Goal: Task Accomplishment & Management: Manage account settings

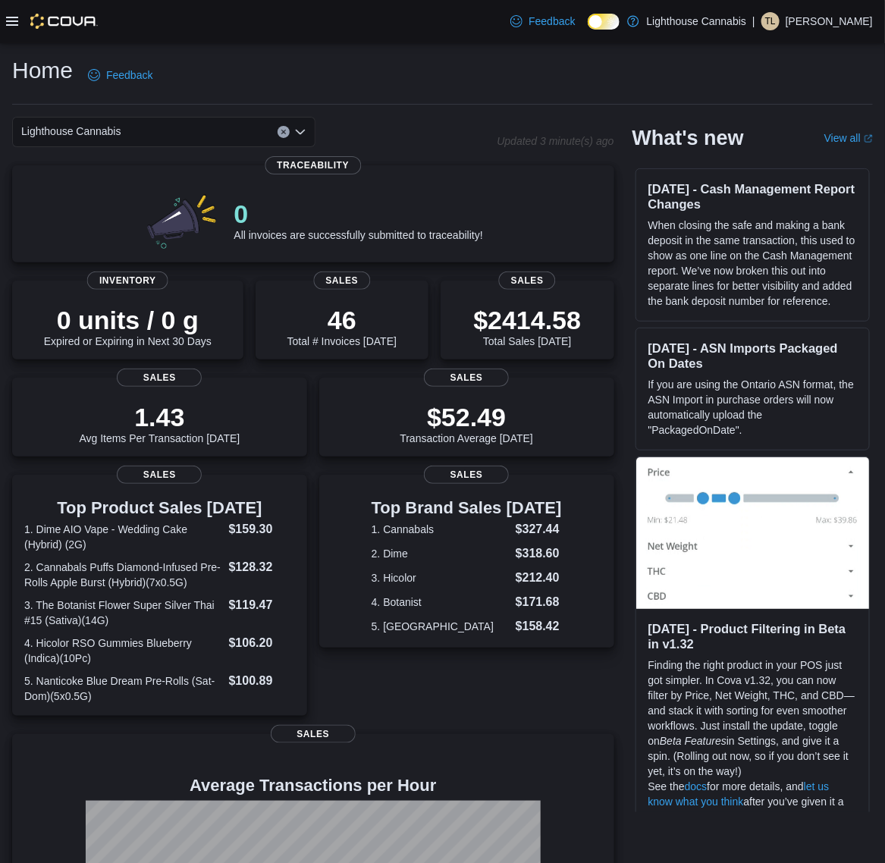
click at [24, 24] on div at bounding box center [52, 21] width 92 height 15
click at [6, 16] on icon at bounding box center [12, 21] width 12 height 12
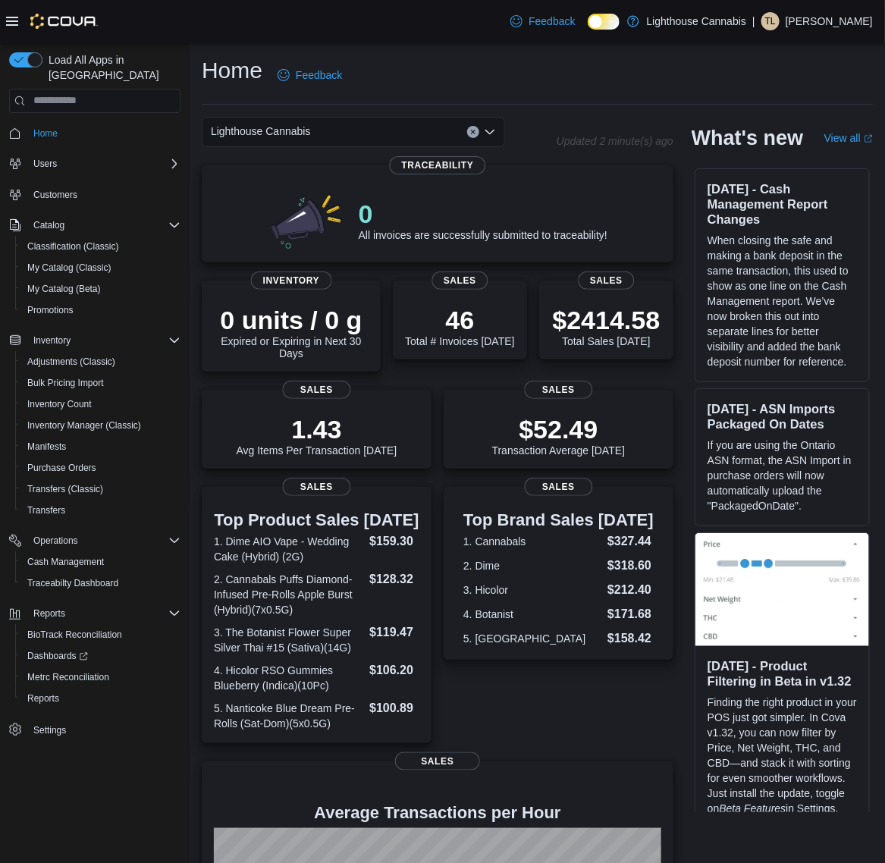
drag, startPoint x: 510, startPoint y: 103, endPoint x: 475, endPoint y: 142, distance: 52.1
click at [510, 104] on hr at bounding box center [537, 104] width 671 height 1
click at [32, 721] on link "Settings" at bounding box center [49, 730] width 45 height 18
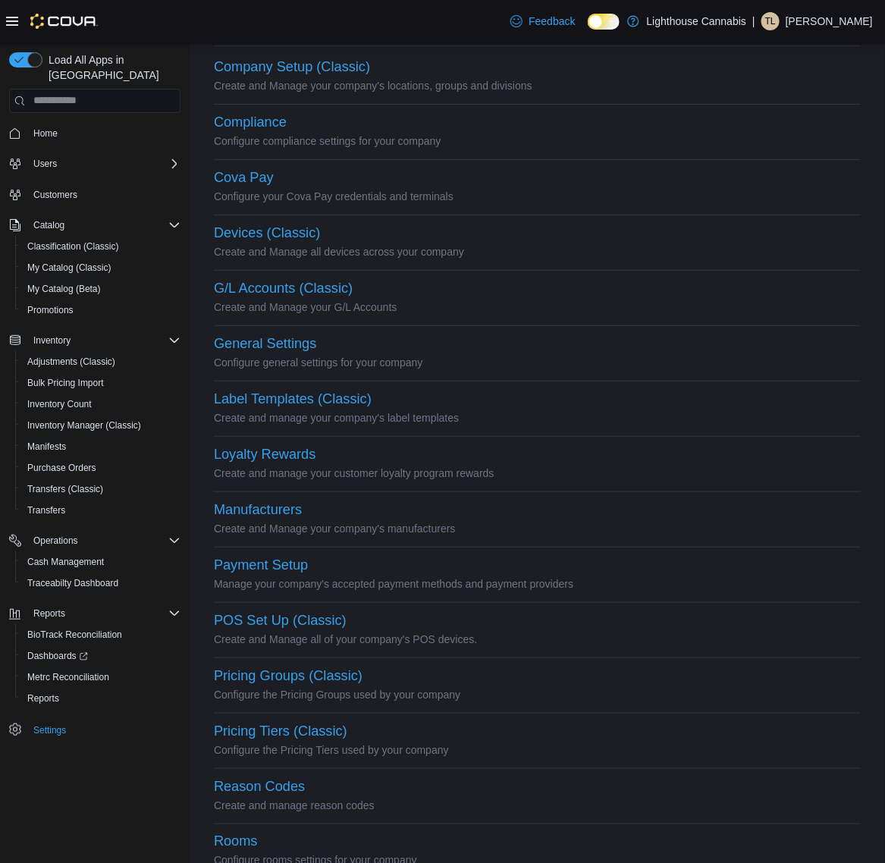
scroll to position [95, 0]
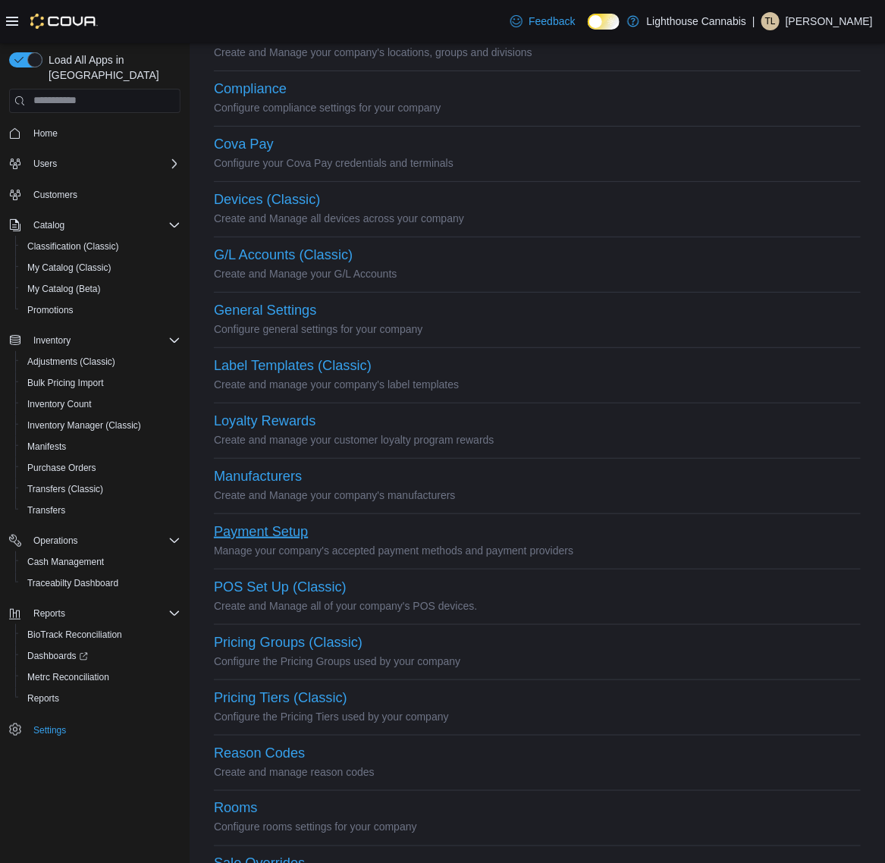
click at [297, 531] on button "Payment Setup" at bounding box center [261, 532] width 94 height 16
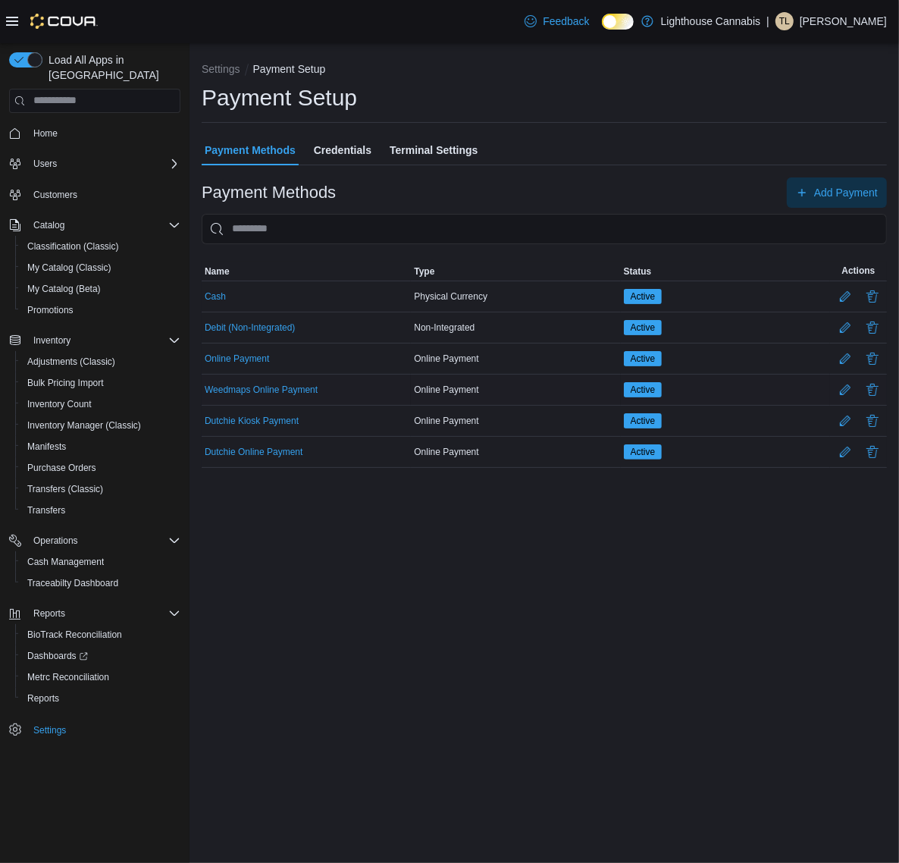
click at [698, 397] on div "Active" at bounding box center [725, 389] width 209 height 21
click at [852, 388] on button "Edit Payment Method" at bounding box center [845, 389] width 24 height 24
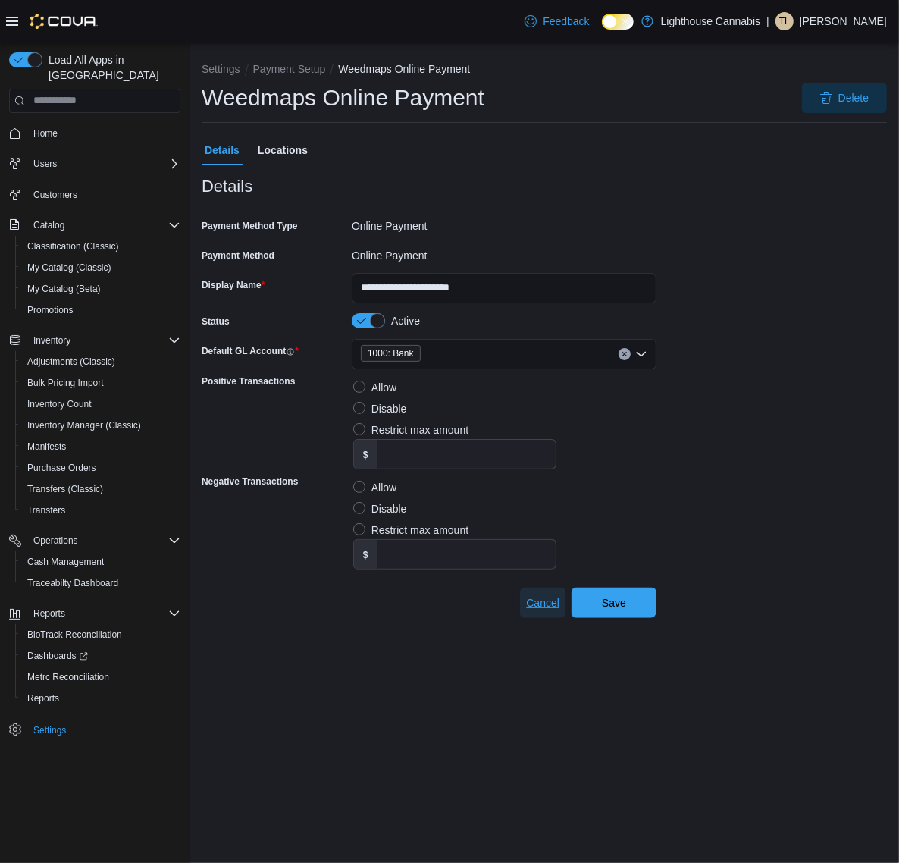
click at [554, 601] on span "Cancel" at bounding box center [542, 602] width 33 height 15
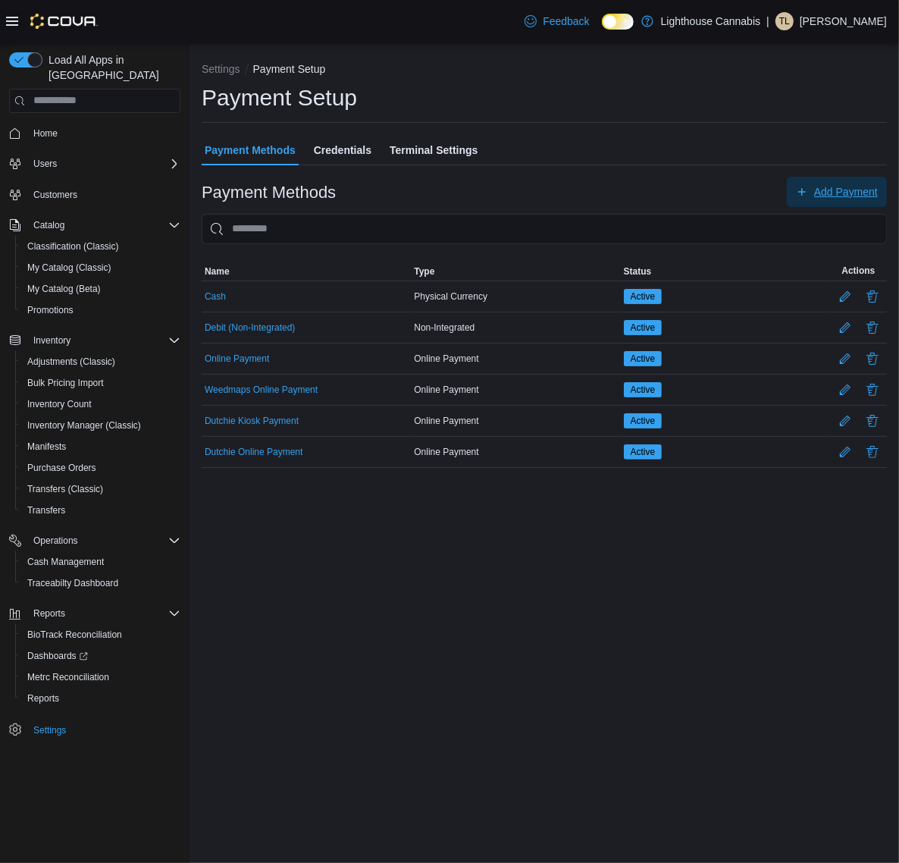
click at [833, 199] on span "Add Payment" at bounding box center [837, 192] width 82 height 30
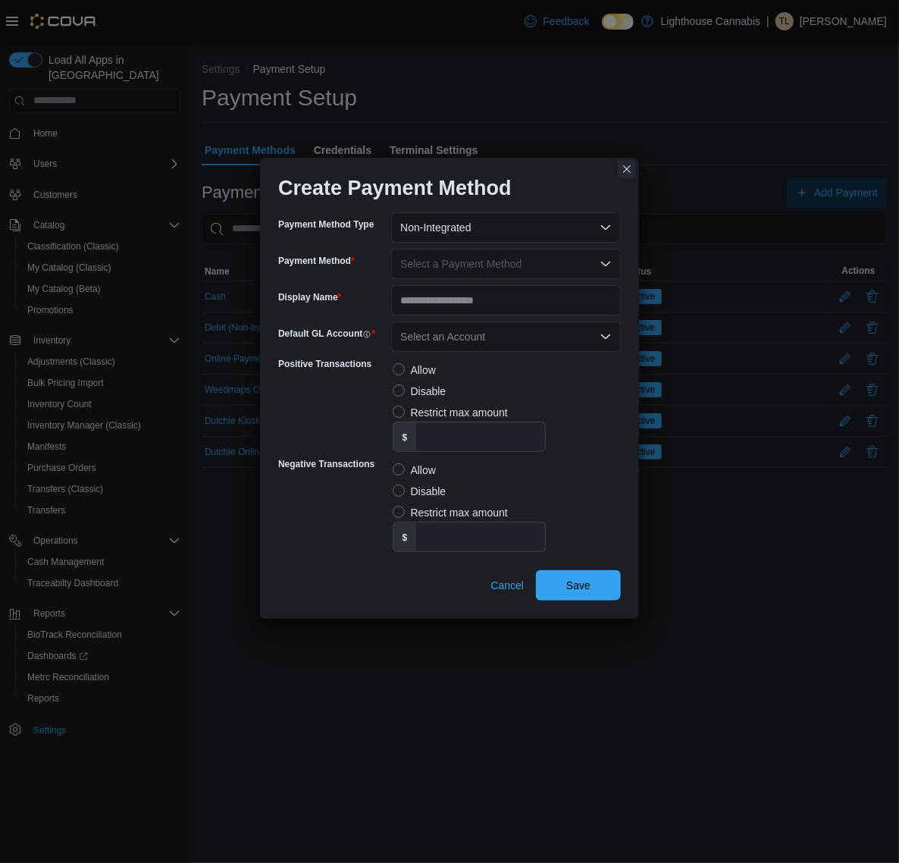
click at [626, 171] on button "Closes this modal window" at bounding box center [627, 169] width 18 height 18
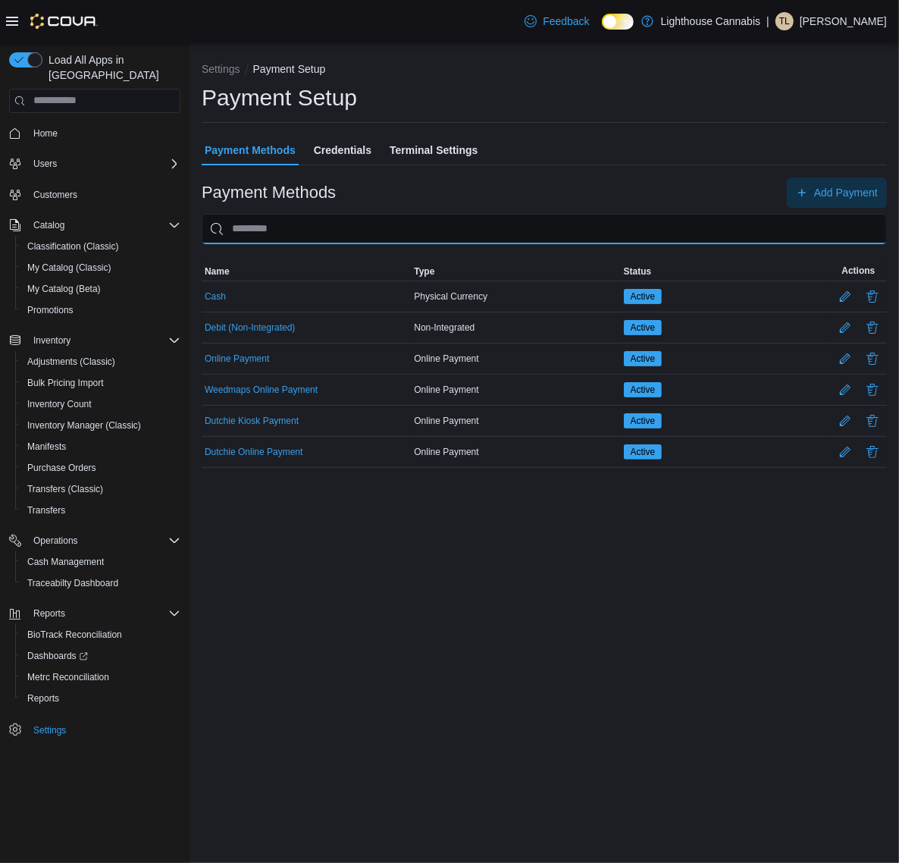
click at [497, 225] on input "This is a search bar. As you type, the results lower in the page will automatic…" at bounding box center [545, 229] width 686 height 30
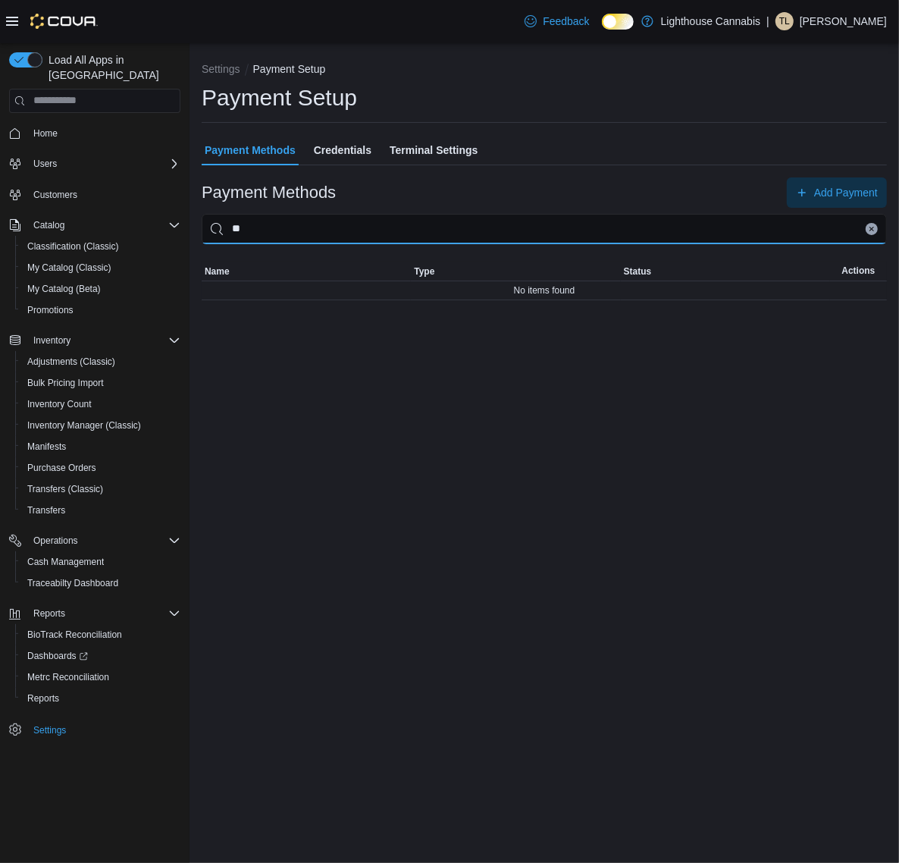
type input "*"
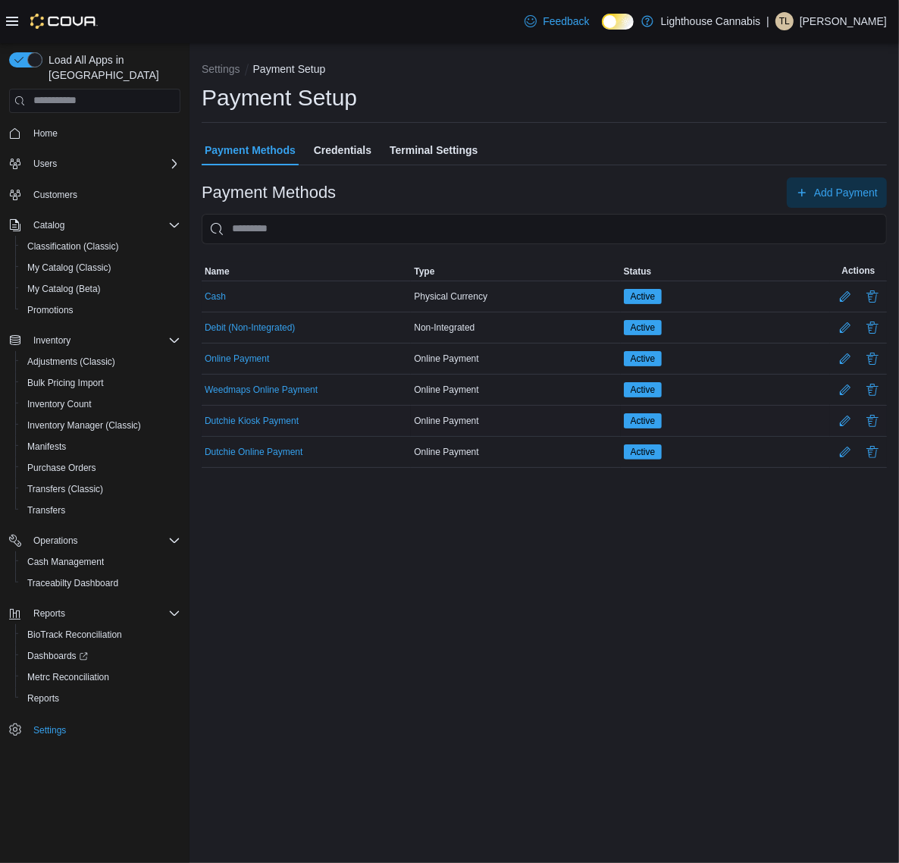
click at [654, 415] on span "Active" at bounding box center [643, 421] width 25 height 14
click at [843, 422] on button "Edit Payment Method" at bounding box center [845, 420] width 24 height 24
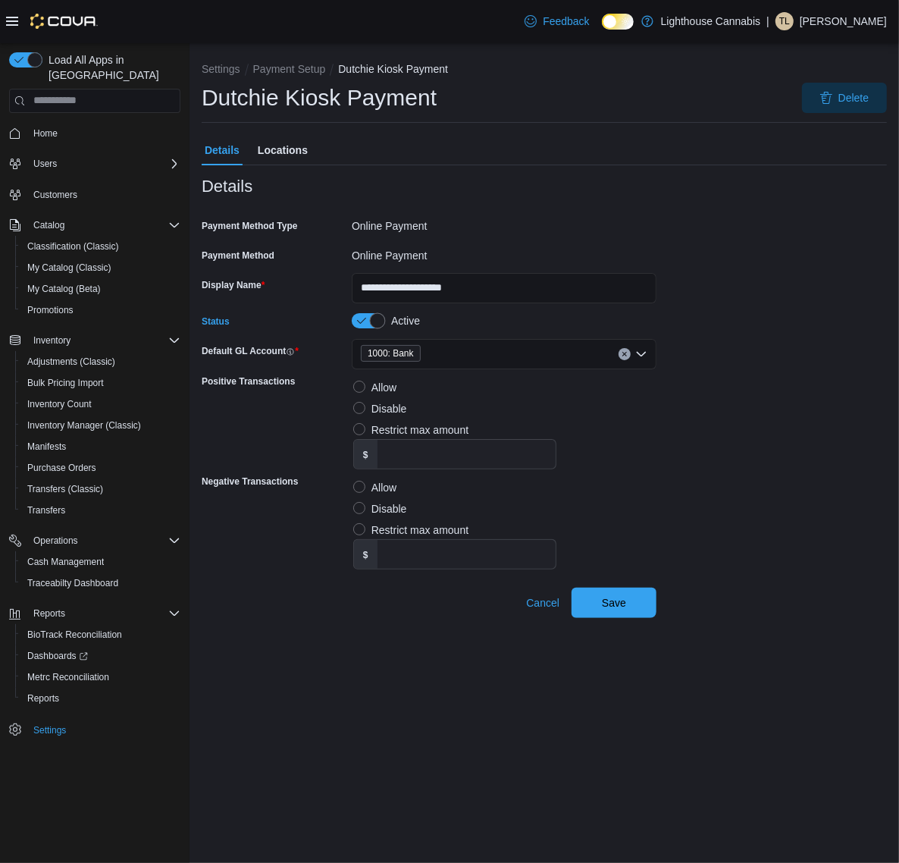
click at [384, 319] on button "Status" at bounding box center [368, 320] width 33 height 15
click at [620, 600] on span "Save" at bounding box center [614, 602] width 24 height 15
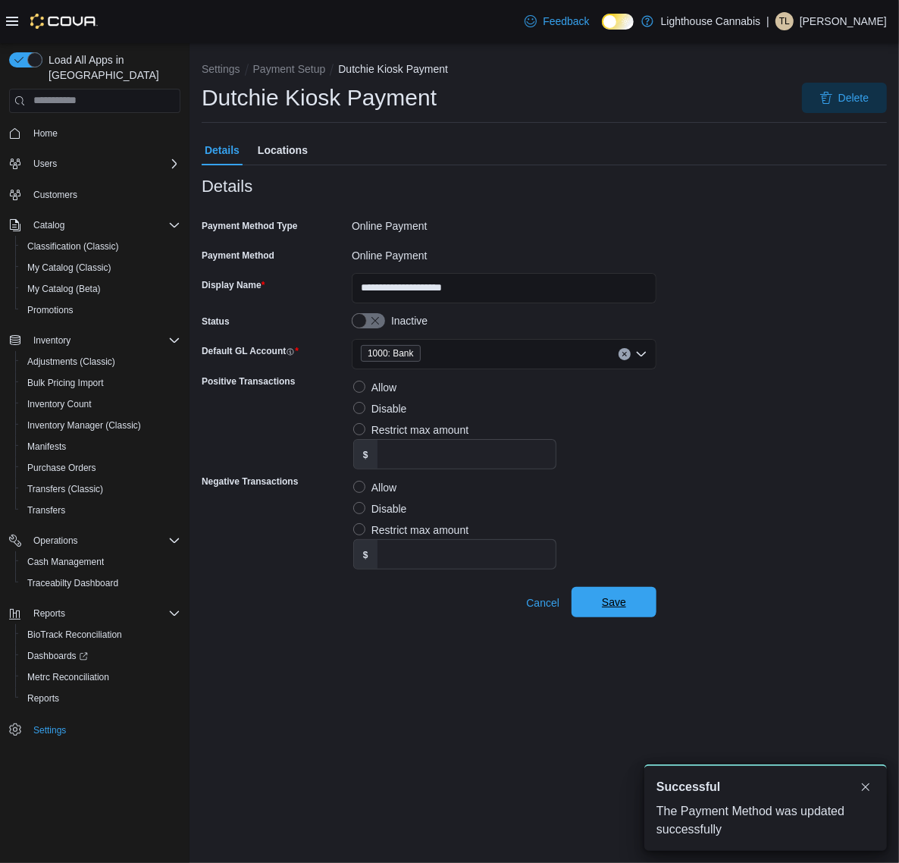
click at [611, 607] on span "Save" at bounding box center [614, 602] width 24 height 15
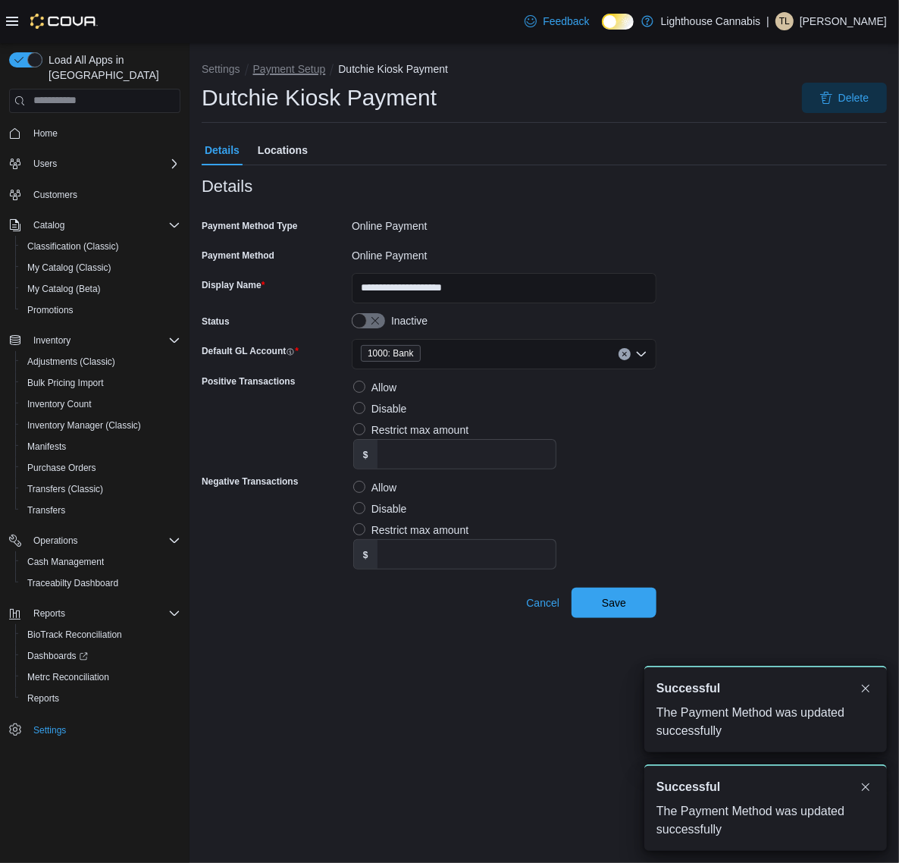
click at [312, 73] on button "Payment Setup" at bounding box center [289, 69] width 73 height 12
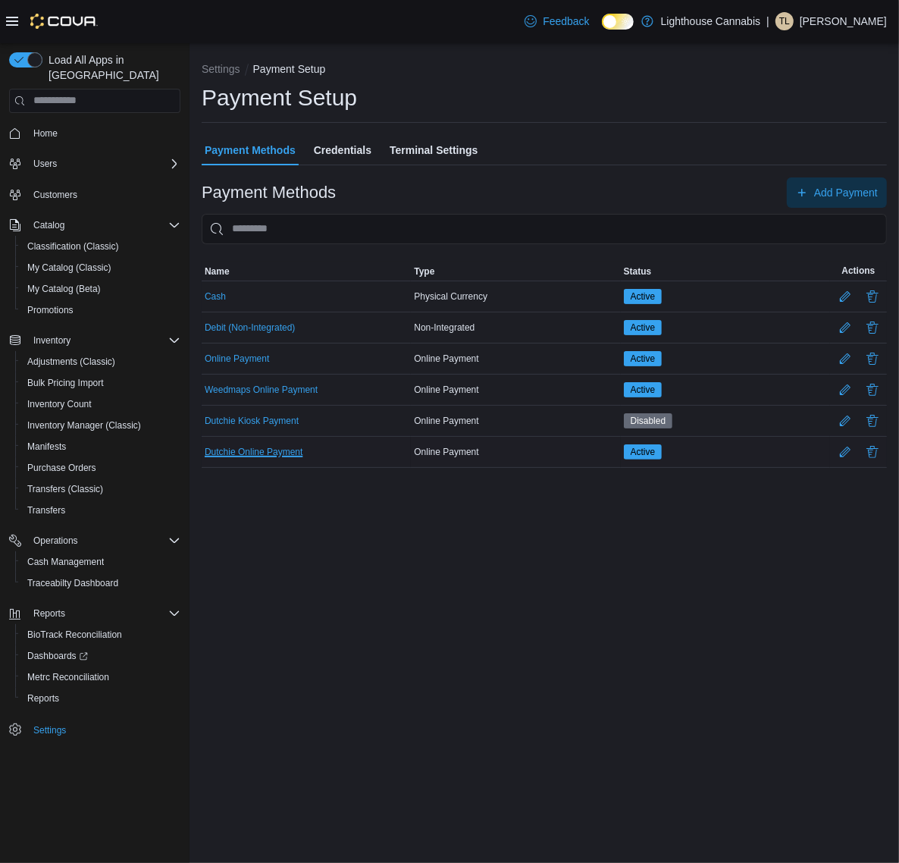
click at [283, 452] on button "Dutchie Online Payment" at bounding box center [254, 452] width 98 height 11
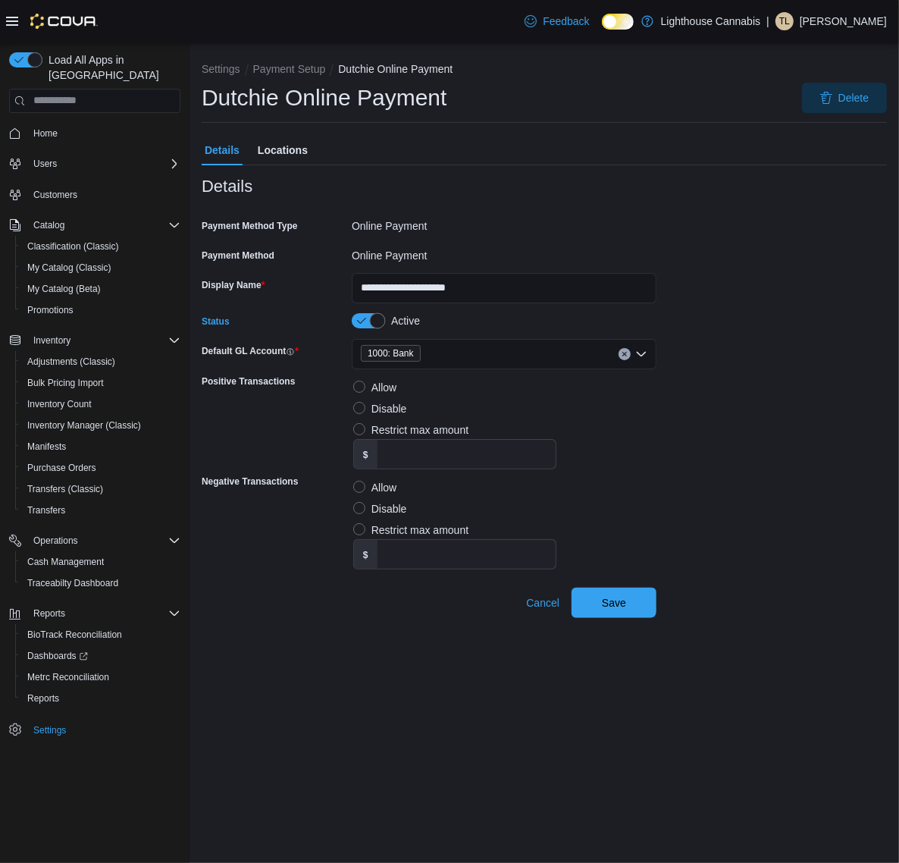
click at [379, 315] on button "Status" at bounding box center [368, 320] width 33 height 15
click at [642, 596] on span "Save" at bounding box center [614, 602] width 67 height 30
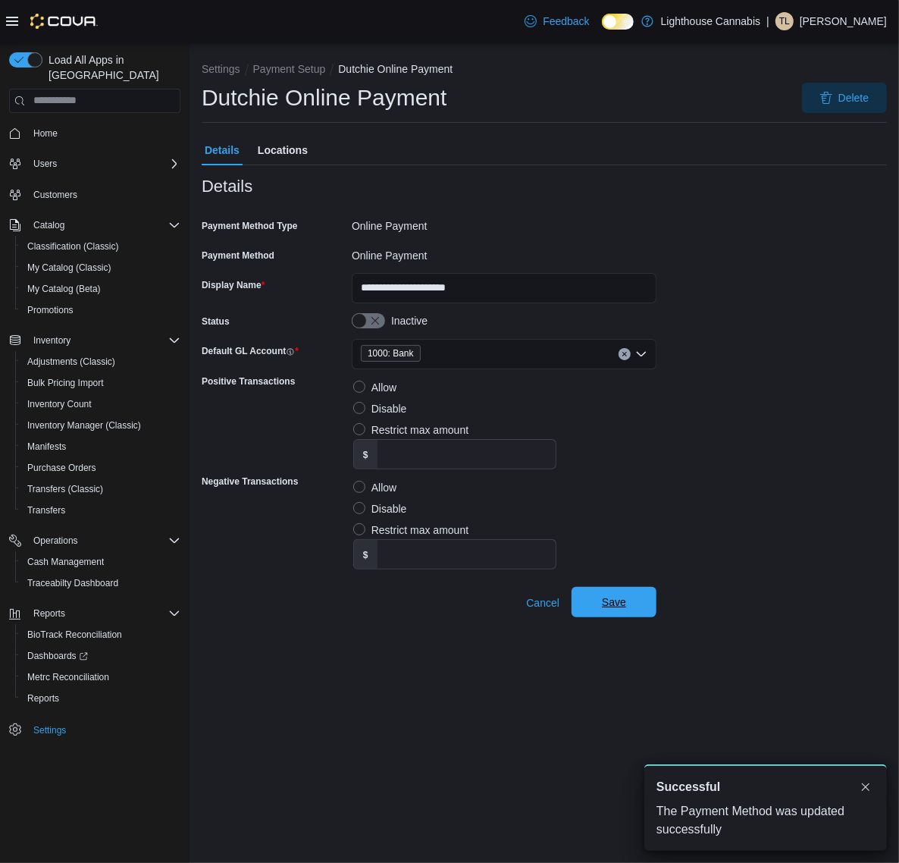
click at [602, 605] on span "Save" at bounding box center [614, 602] width 24 height 15
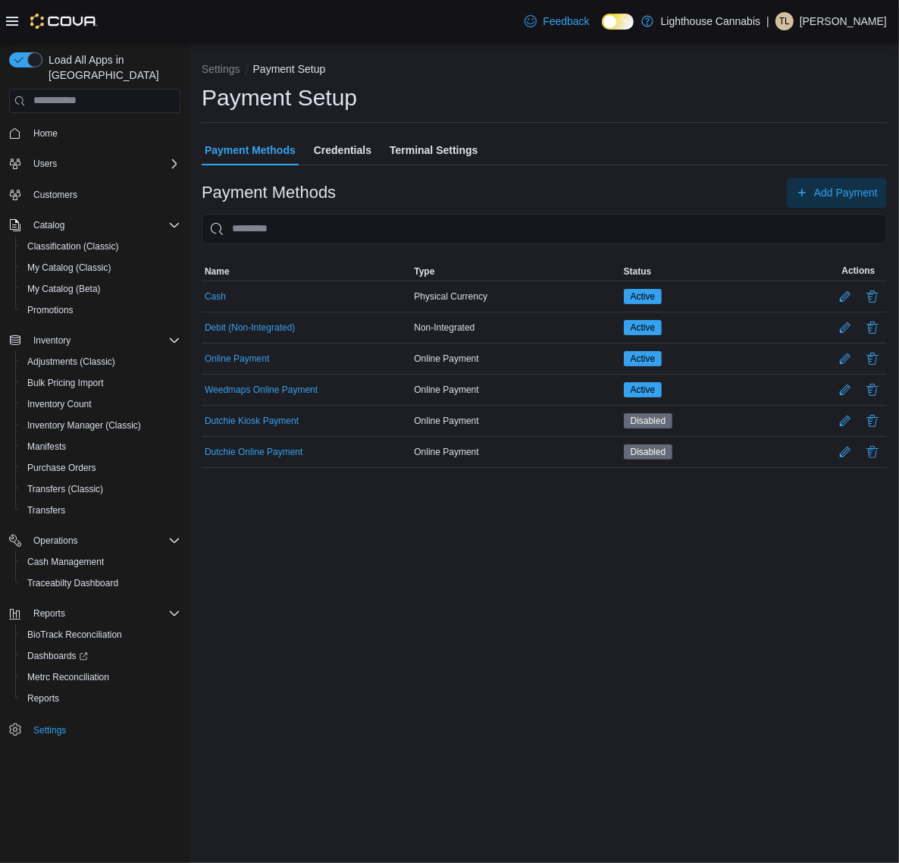
click at [453, 359] on div "Online Payment" at bounding box center [515, 359] width 209 height 18
click at [241, 353] on div "Online Payment" at bounding box center [306, 358] width 209 height 17
click at [239, 356] on button "Online Payment" at bounding box center [237, 358] width 64 height 11
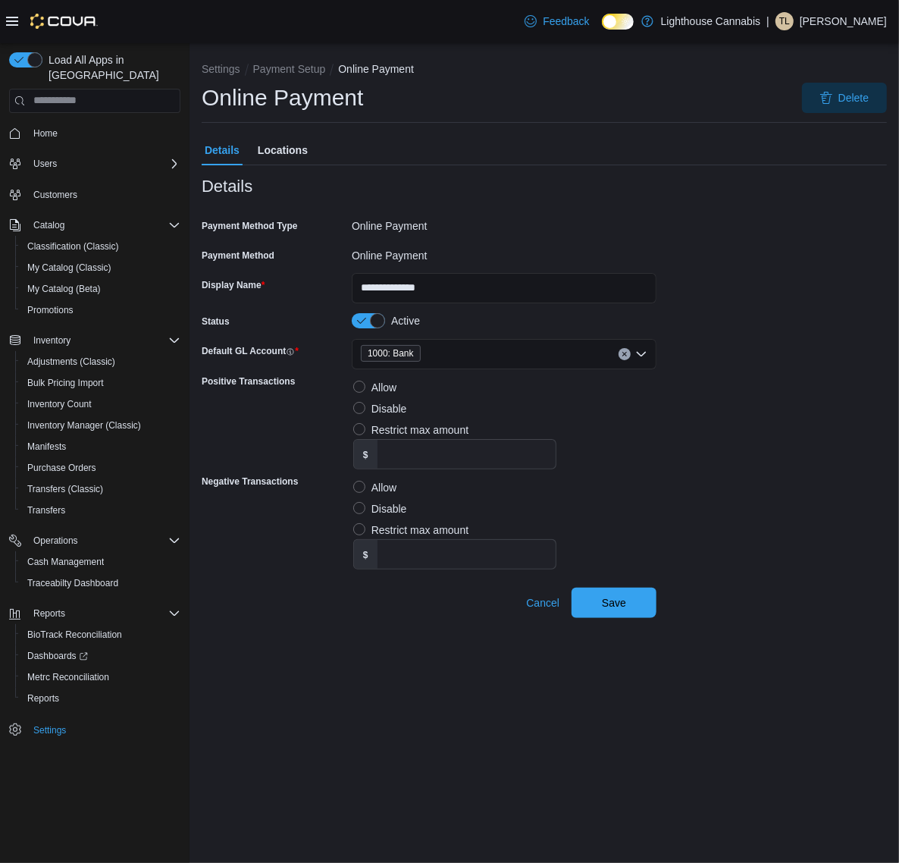
click at [629, 209] on div at bounding box center [545, 205] width 686 height 18
click at [540, 601] on span "Cancel" at bounding box center [542, 602] width 33 height 15
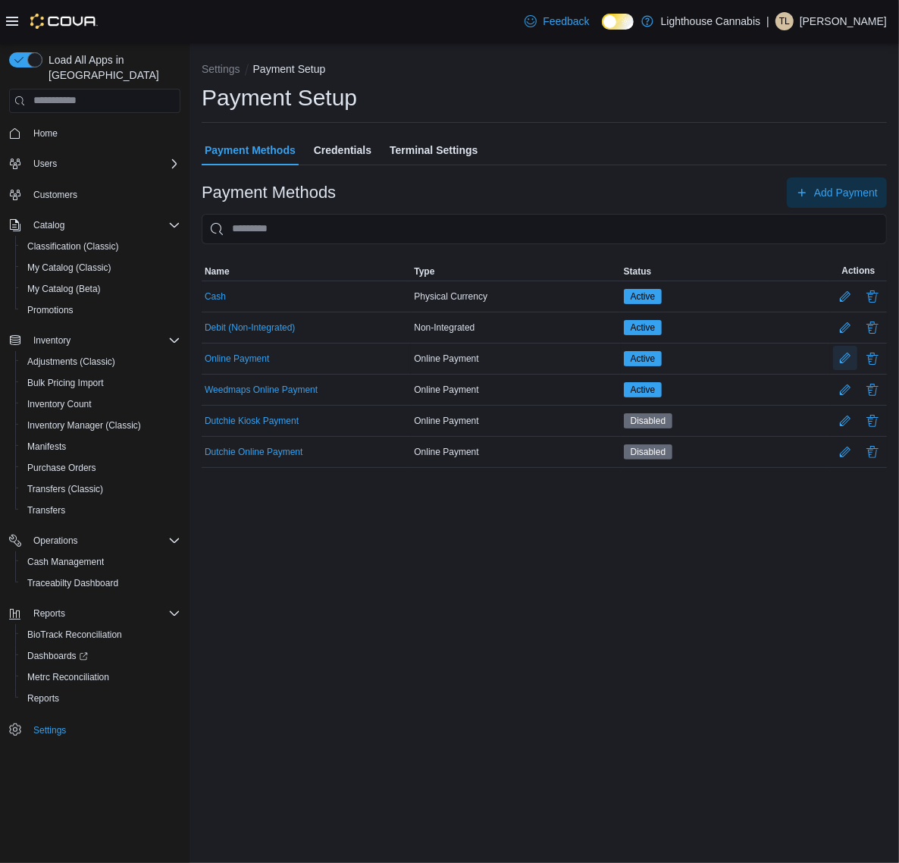
click at [846, 351] on button "Edit Payment Method" at bounding box center [845, 358] width 24 height 24
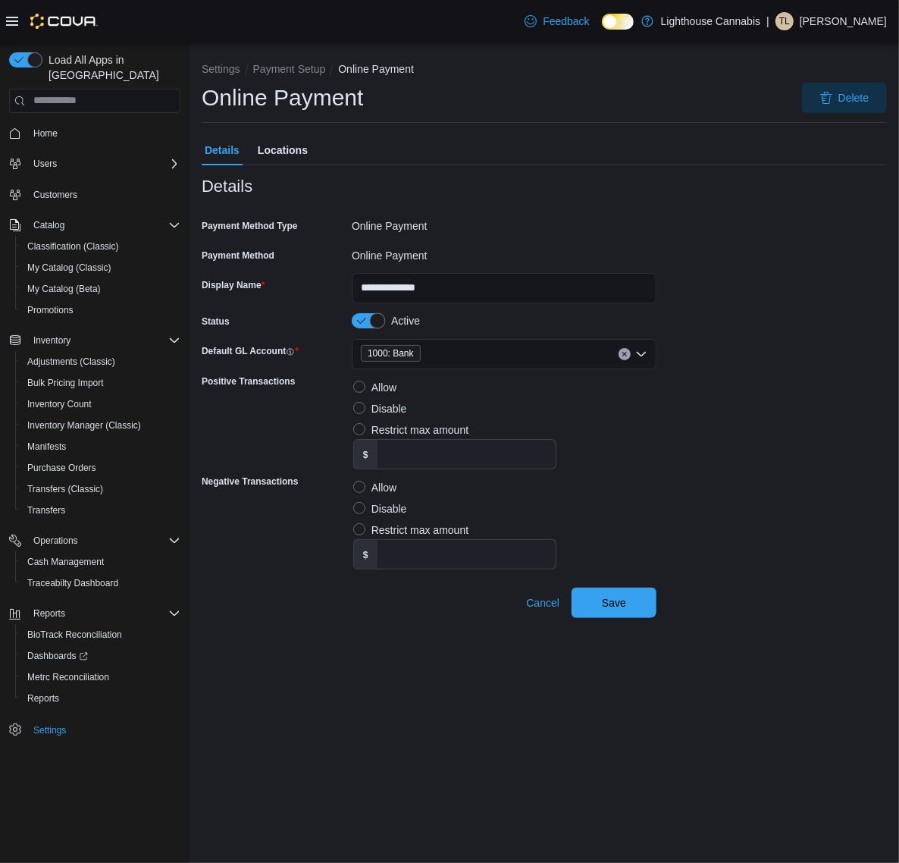
click at [376, 323] on button "Status" at bounding box center [368, 320] width 33 height 15
click at [607, 607] on span "Save" at bounding box center [614, 602] width 24 height 15
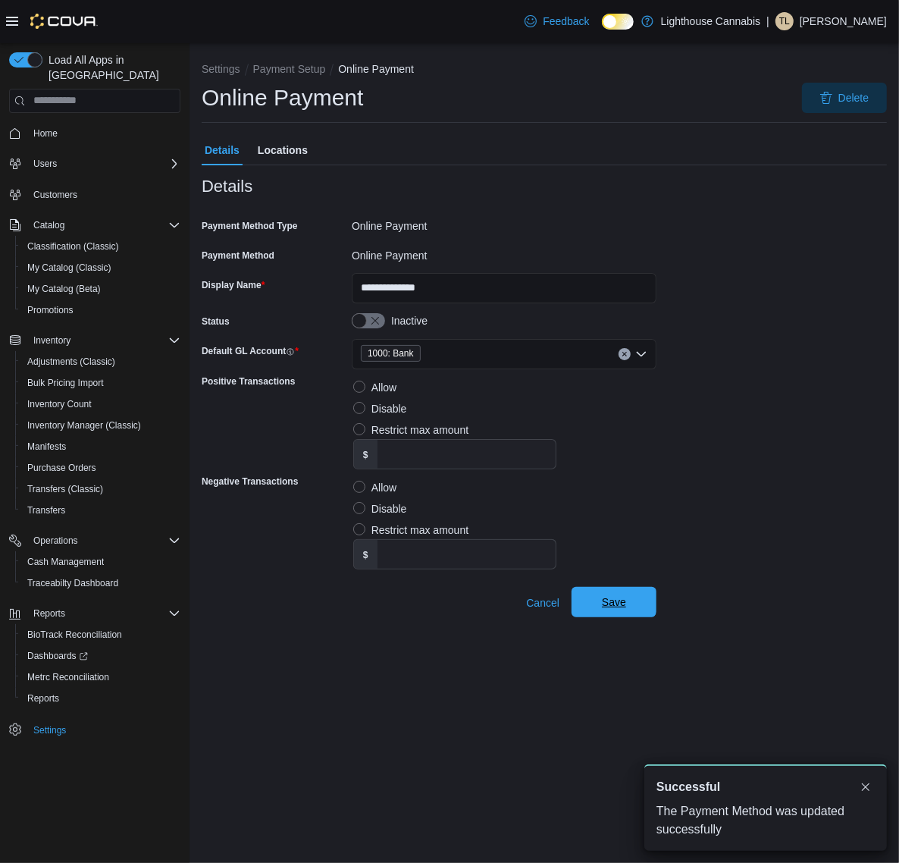
click at [636, 593] on span "Save" at bounding box center [614, 602] width 67 height 30
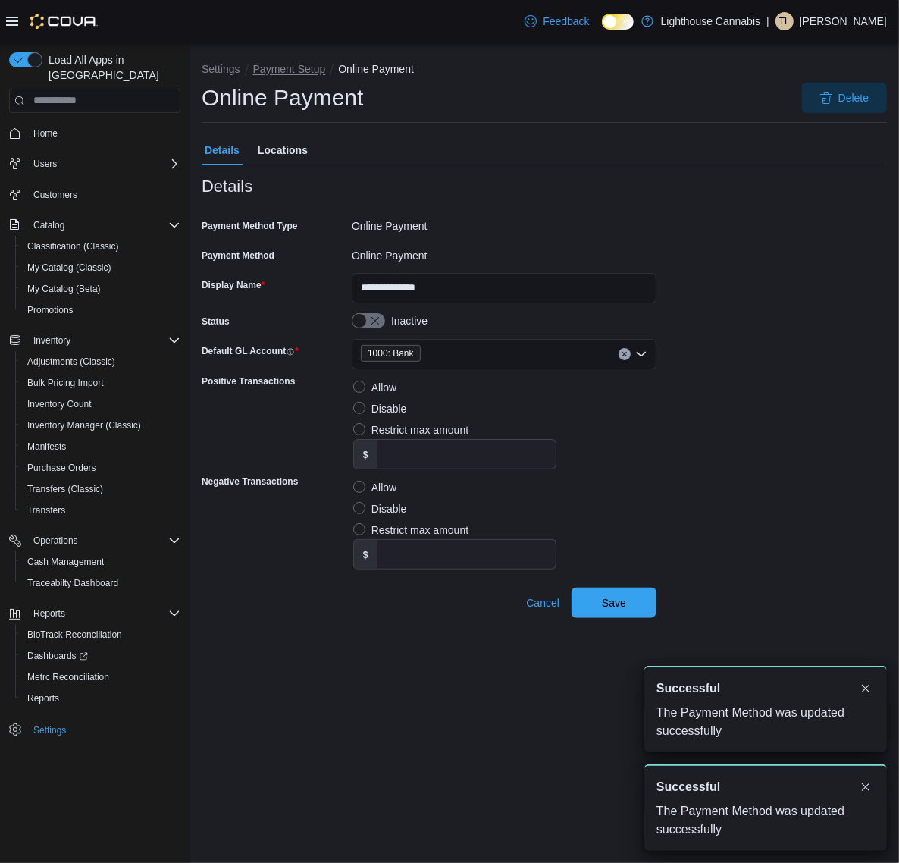
click at [278, 69] on button "Payment Setup" at bounding box center [289, 69] width 73 height 12
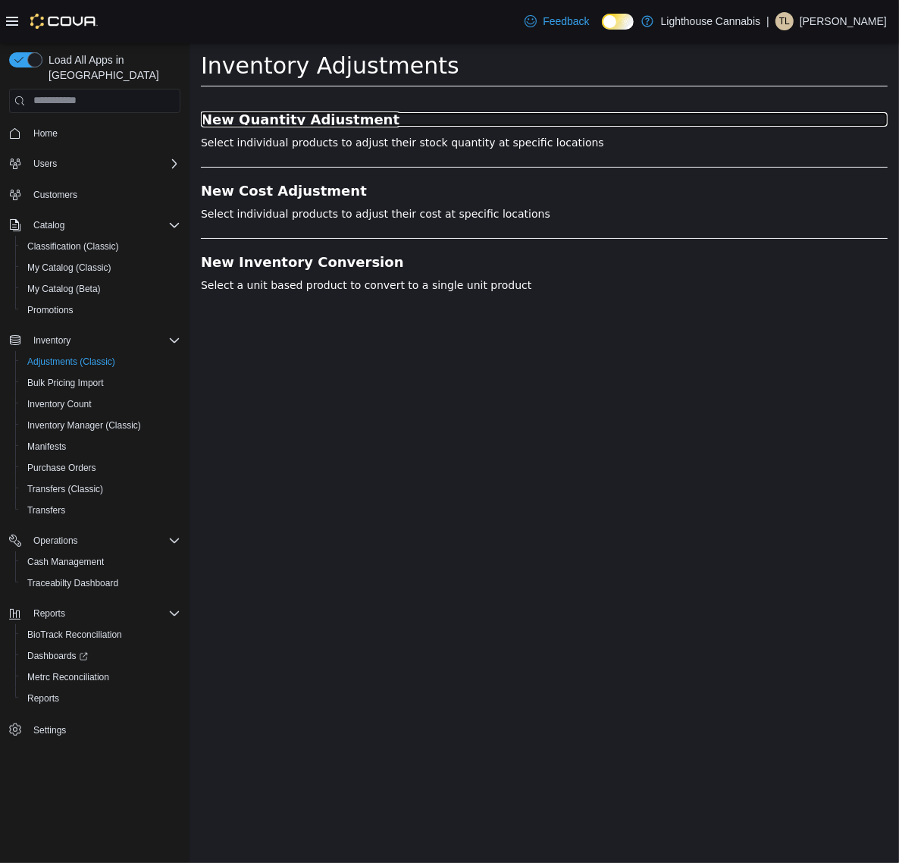
click at [345, 115] on h3 "New Quantity Adjustment" at bounding box center [543, 118] width 687 height 15
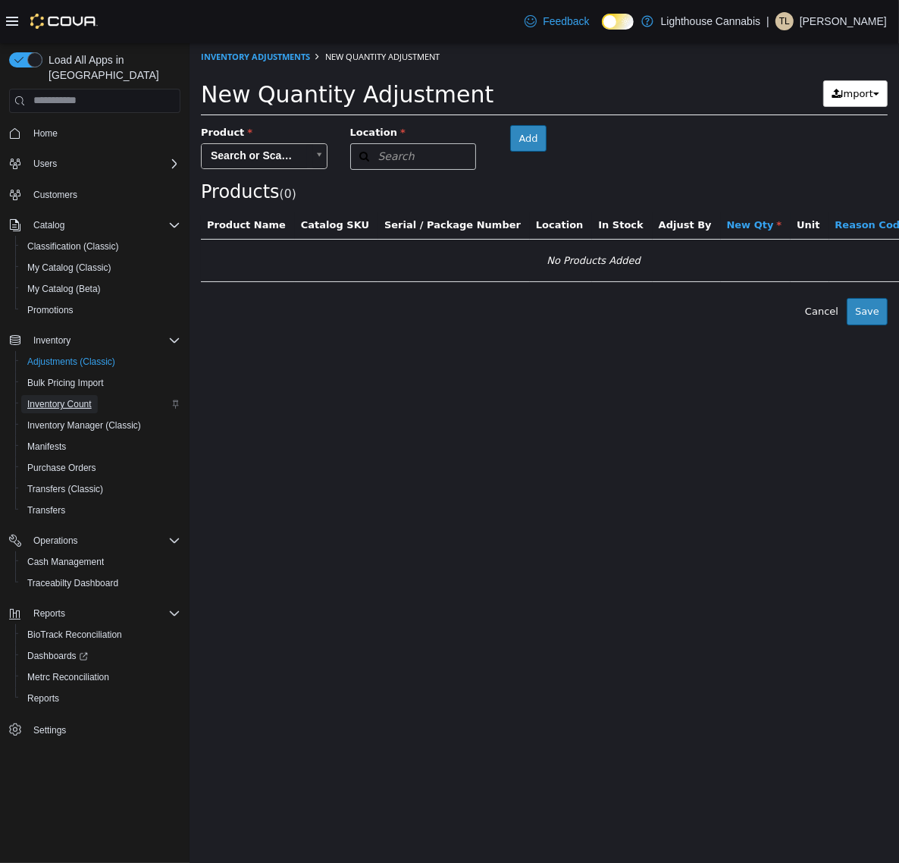
click at [88, 398] on span "Inventory Count" at bounding box center [59, 404] width 64 height 12
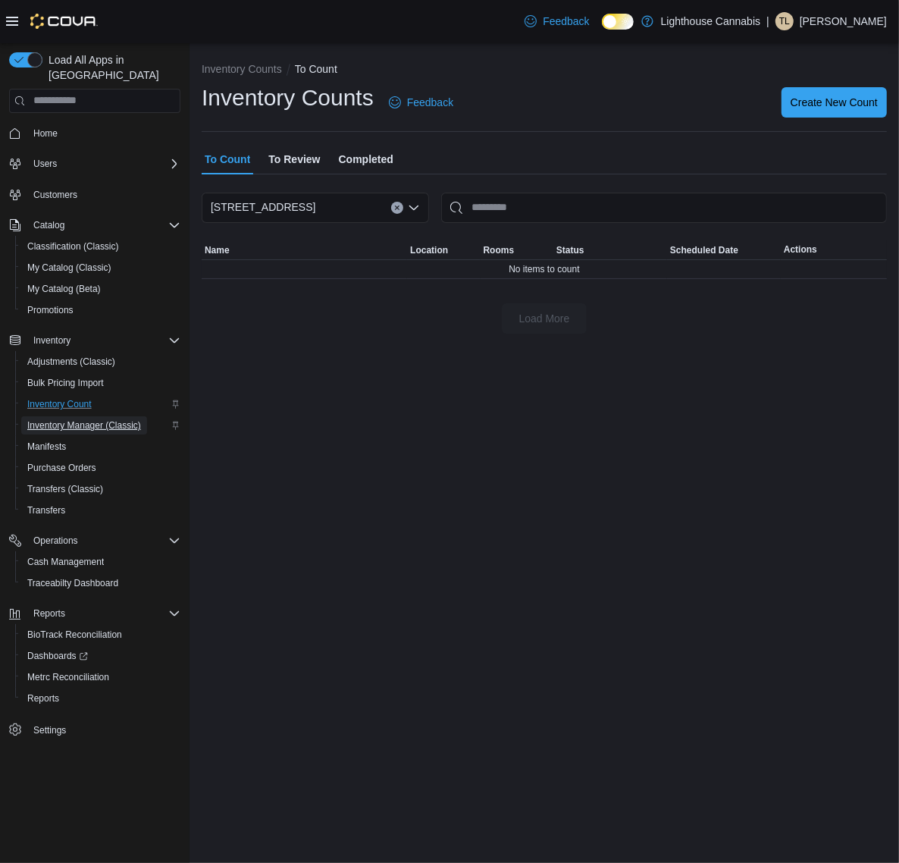
click at [103, 416] on span "Inventory Manager (Classic)" at bounding box center [84, 425] width 114 height 18
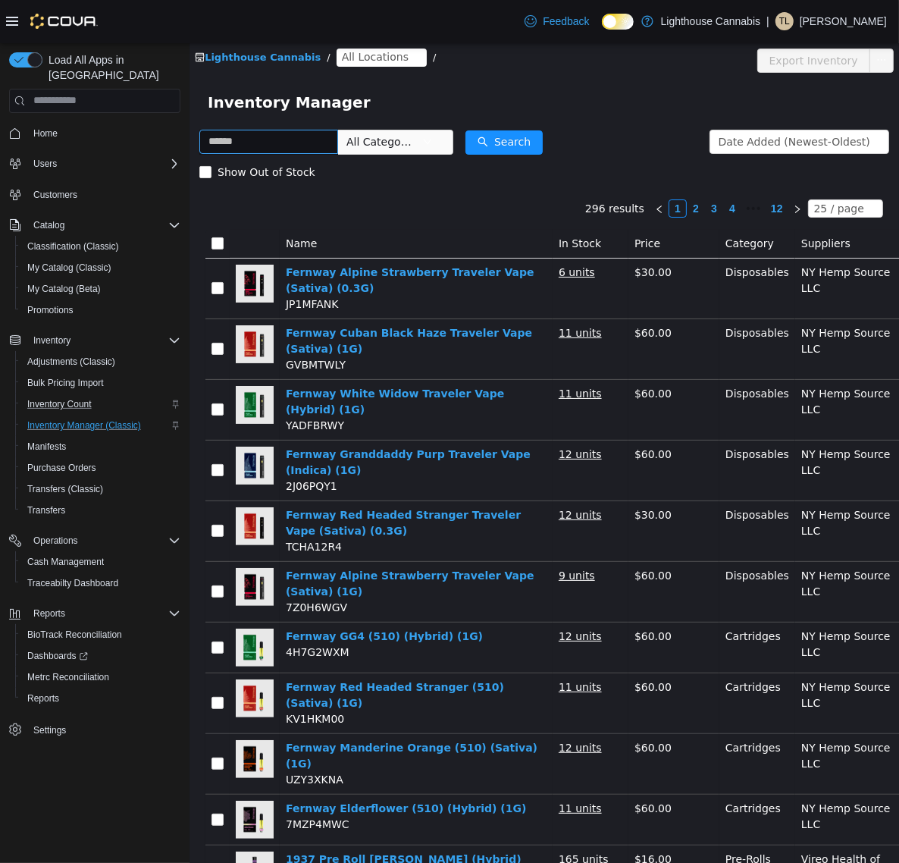
click at [268, 148] on input "text" at bounding box center [268, 141] width 139 height 24
click at [202, 163] on label "Show Out of Stock" at bounding box center [260, 171] width 122 height 30
click at [535, 140] on button "Search" at bounding box center [503, 142] width 77 height 24
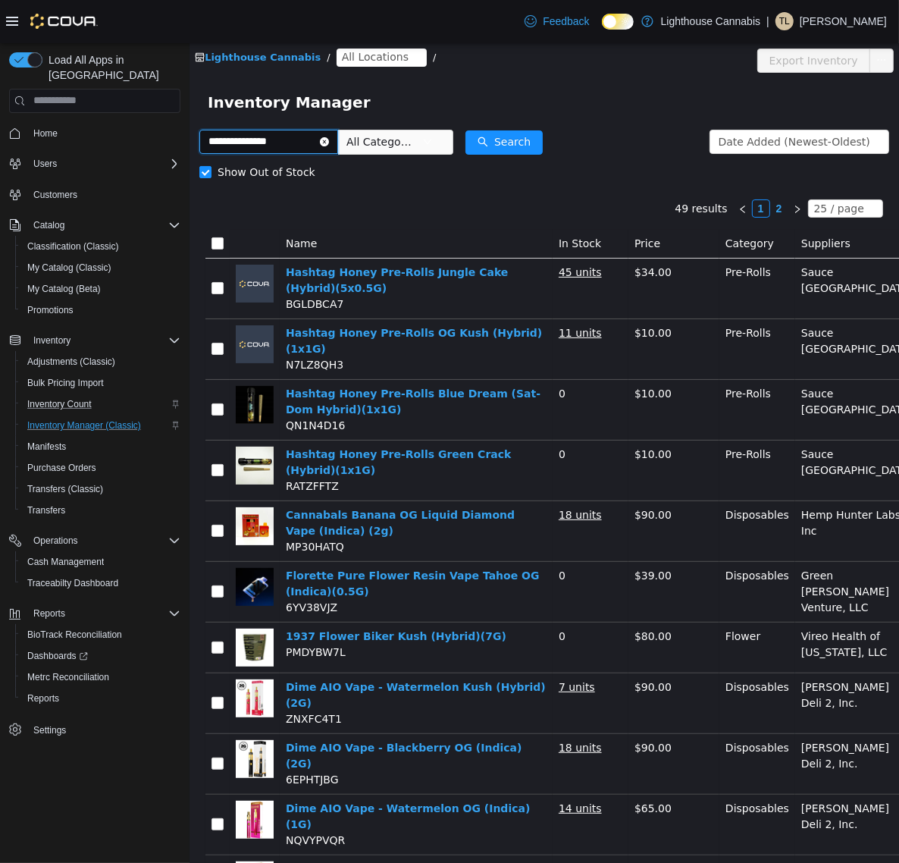
drag, startPoint x: 296, startPoint y: 142, endPoint x: 248, endPoint y: 152, distance: 48.8
click at [248, 152] on input "**********" at bounding box center [268, 141] width 139 height 24
type input "**********"
click at [498, 137] on button "Search" at bounding box center [503, 142] width 77 height 24
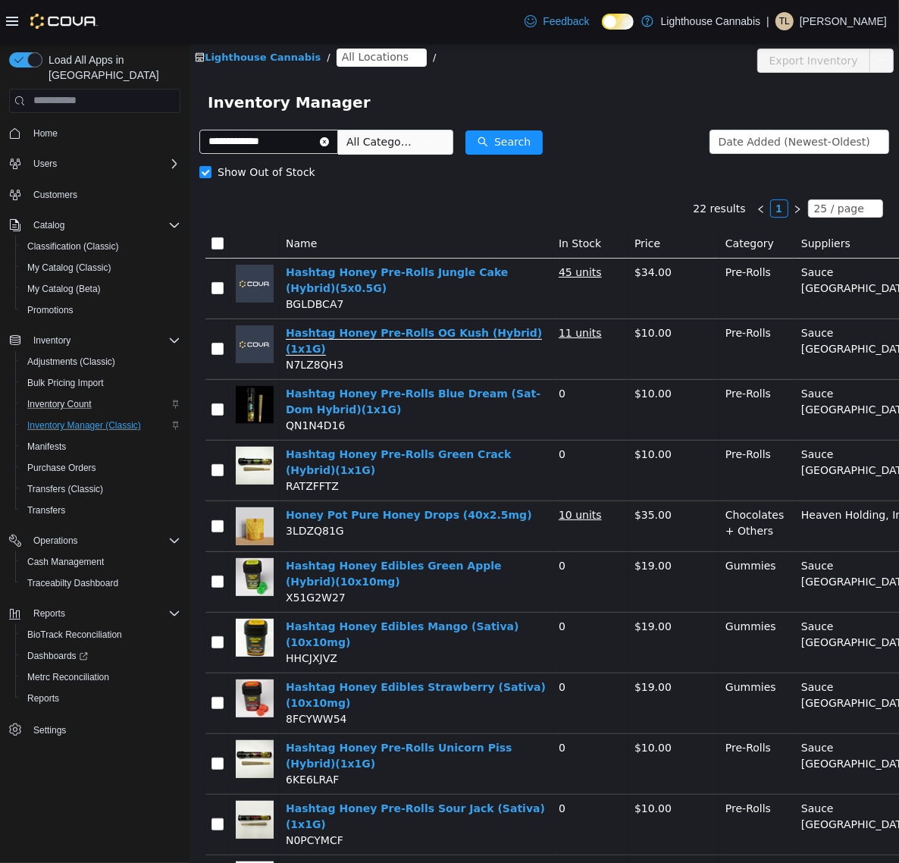
click at [504, 328] on link "Hashtag Honey Pre-Rolls OG Kush (Hybrid)(1x1G)" at bounding box center [413, 340] width 256 height 29
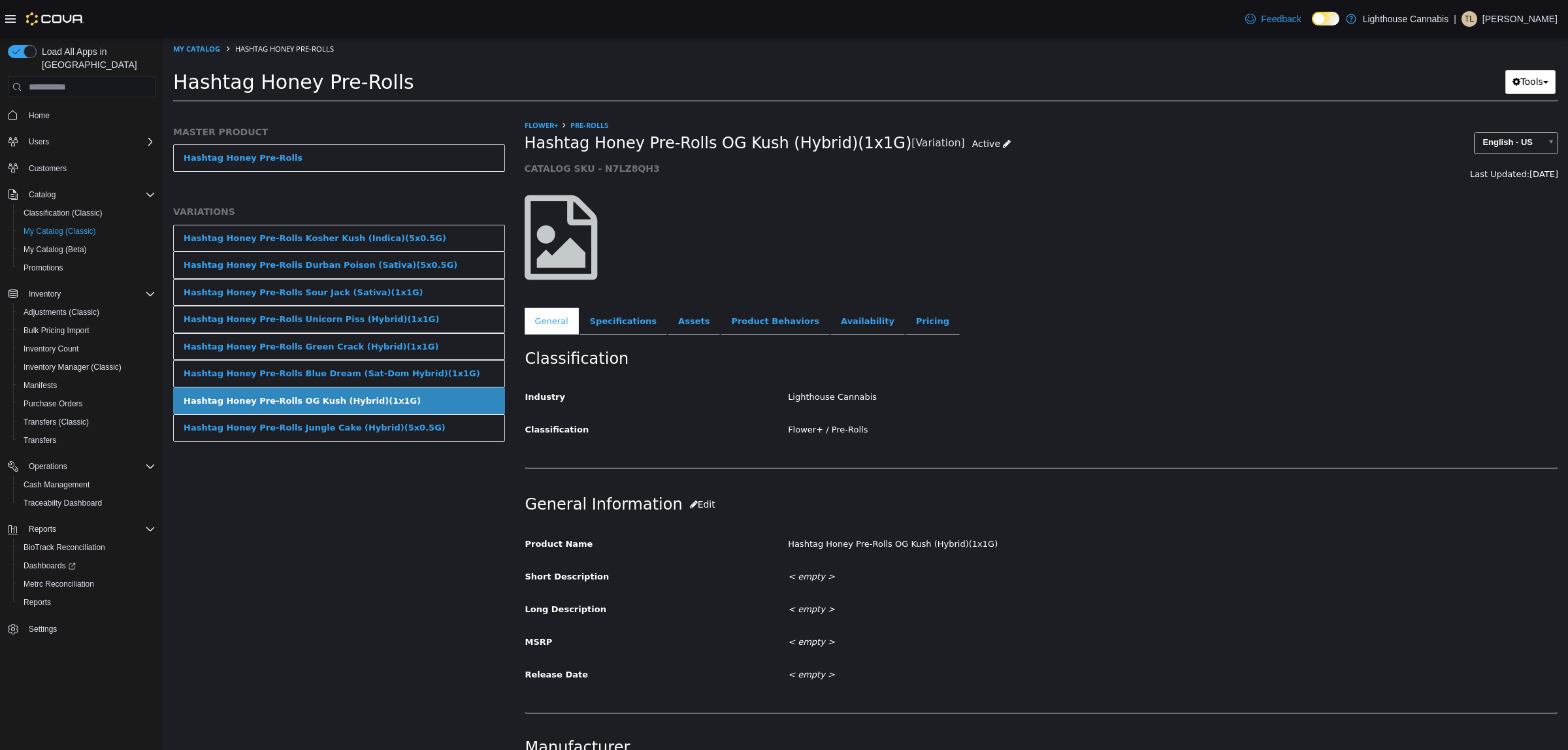
click at [364, 404] on div "Hashtag Honey Pre-Rolls OG Kush (Hybrid)(1x1G)" at bounding box center [302, 400] width 237 height 13
click at [775, 318] on link "Availability" at bounding box center [868, 321] width 74 height 28
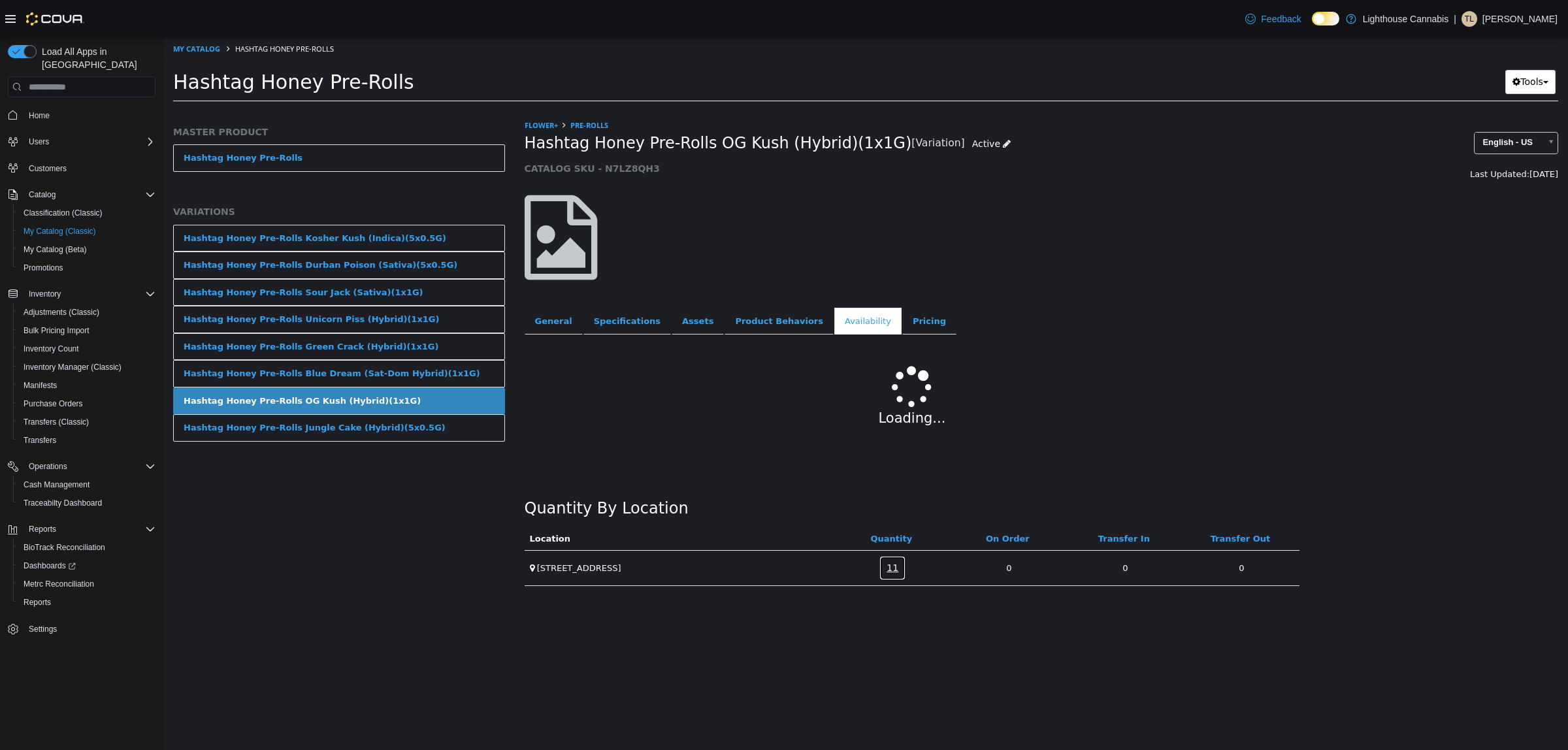
click at [775, 573] on link "11" at bounding box center [893, 567] width 26 height 24
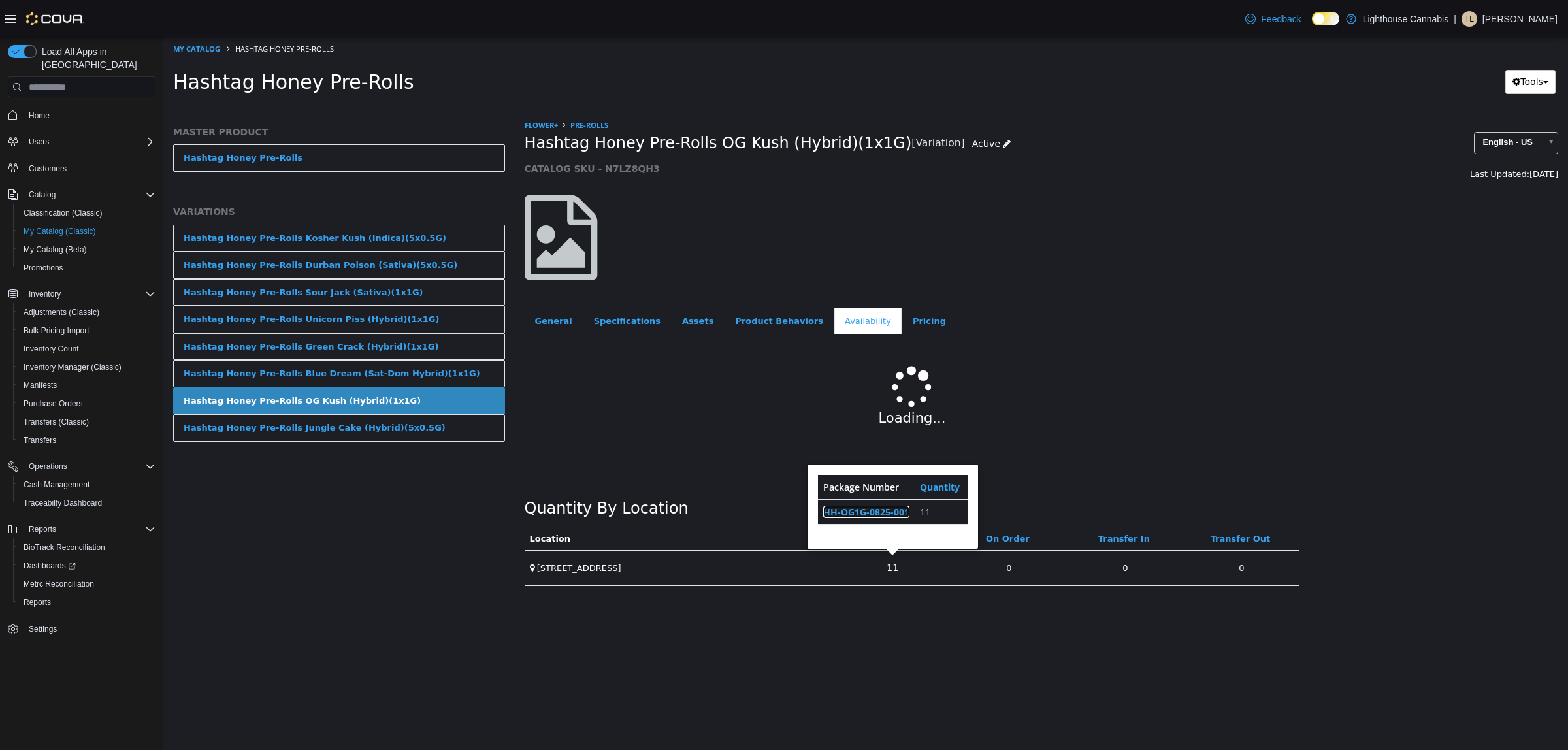
click at [775, 509] on link "HH-OG1G-0825-001" at bounding box center [867, 511] width 86 height 12
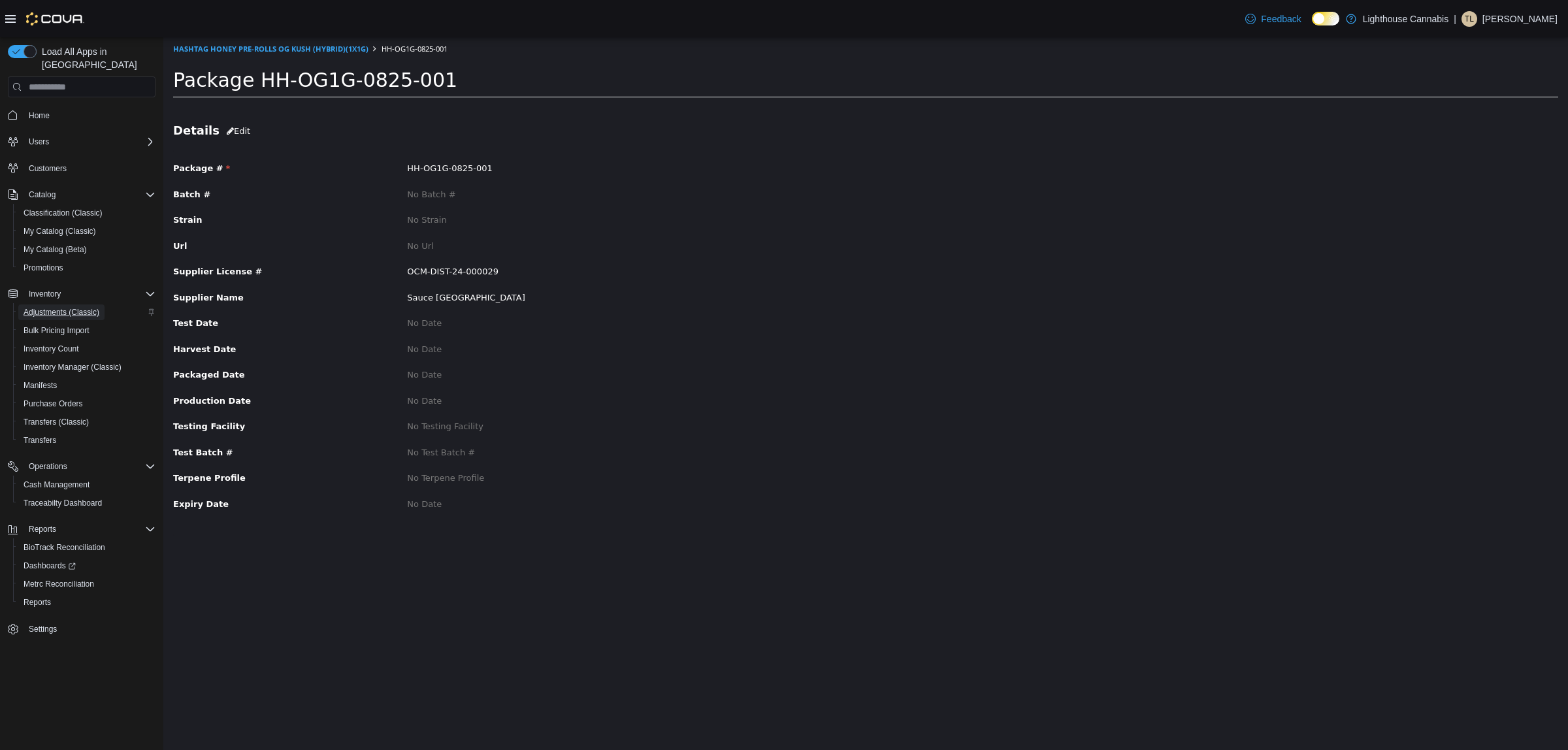
click at [64, 307] on span "Adjustments (Classic)" at bounding box center [61, 312] width 76 height 10
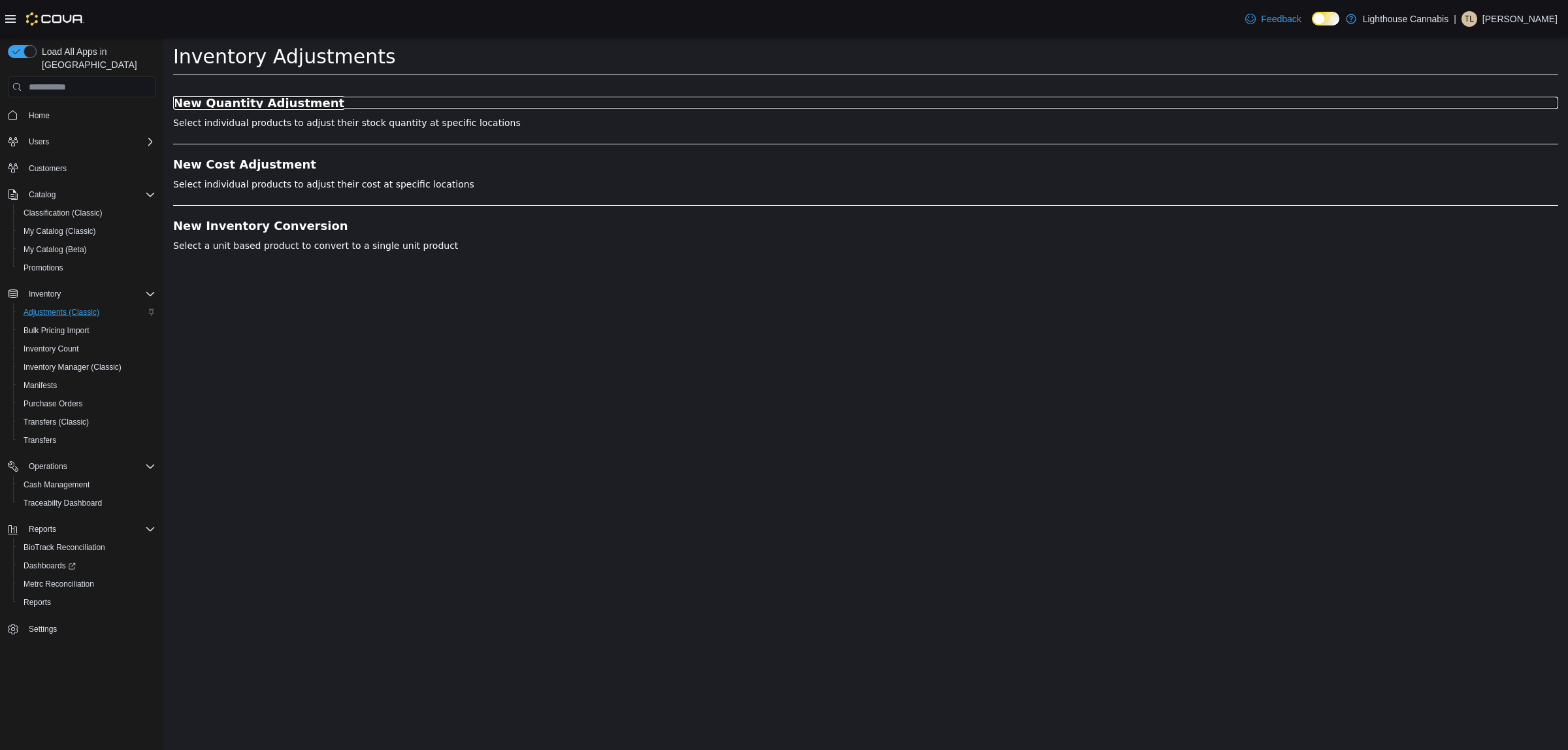
click at [275, 100] on h3 "New Quantity Adjustment" at bounding box center [866, 102] width 1385 height 13
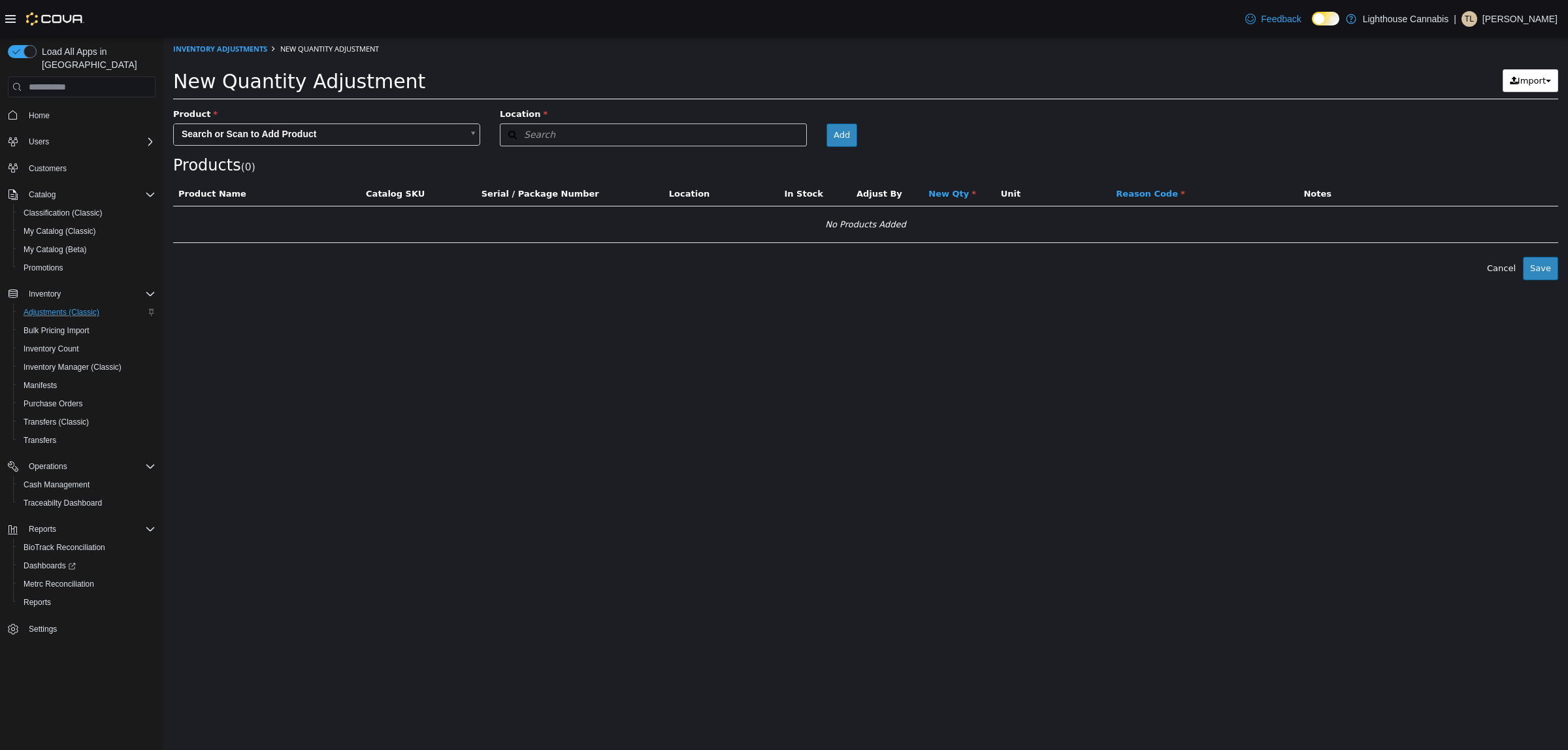
click at [426, 133] on body "× Inventory Adjustments New Quantity Adjustment New Quantity Adjustment Import …" at bounding box center [866, 158] width 1404 height 243
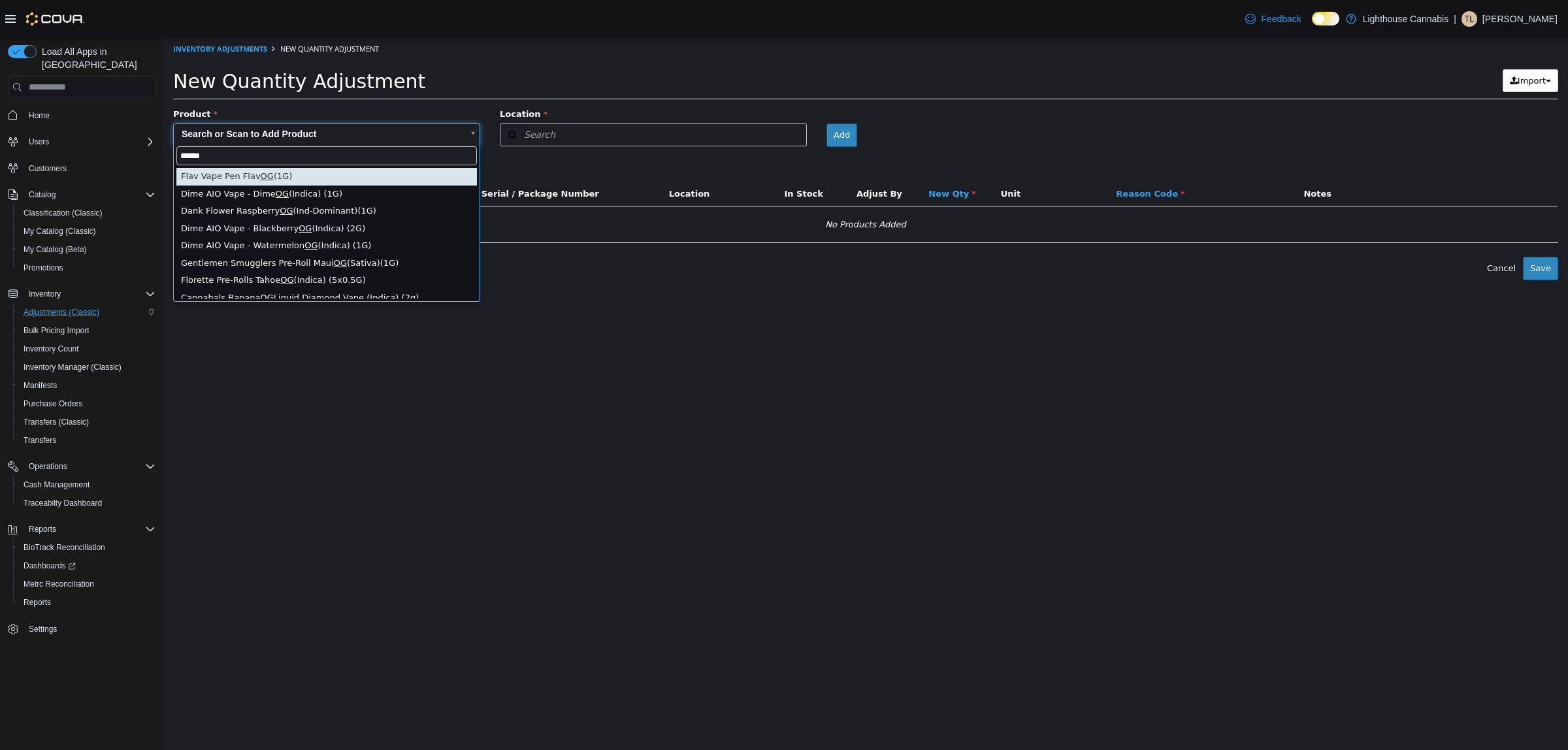
type input "*******"
type input "**********"
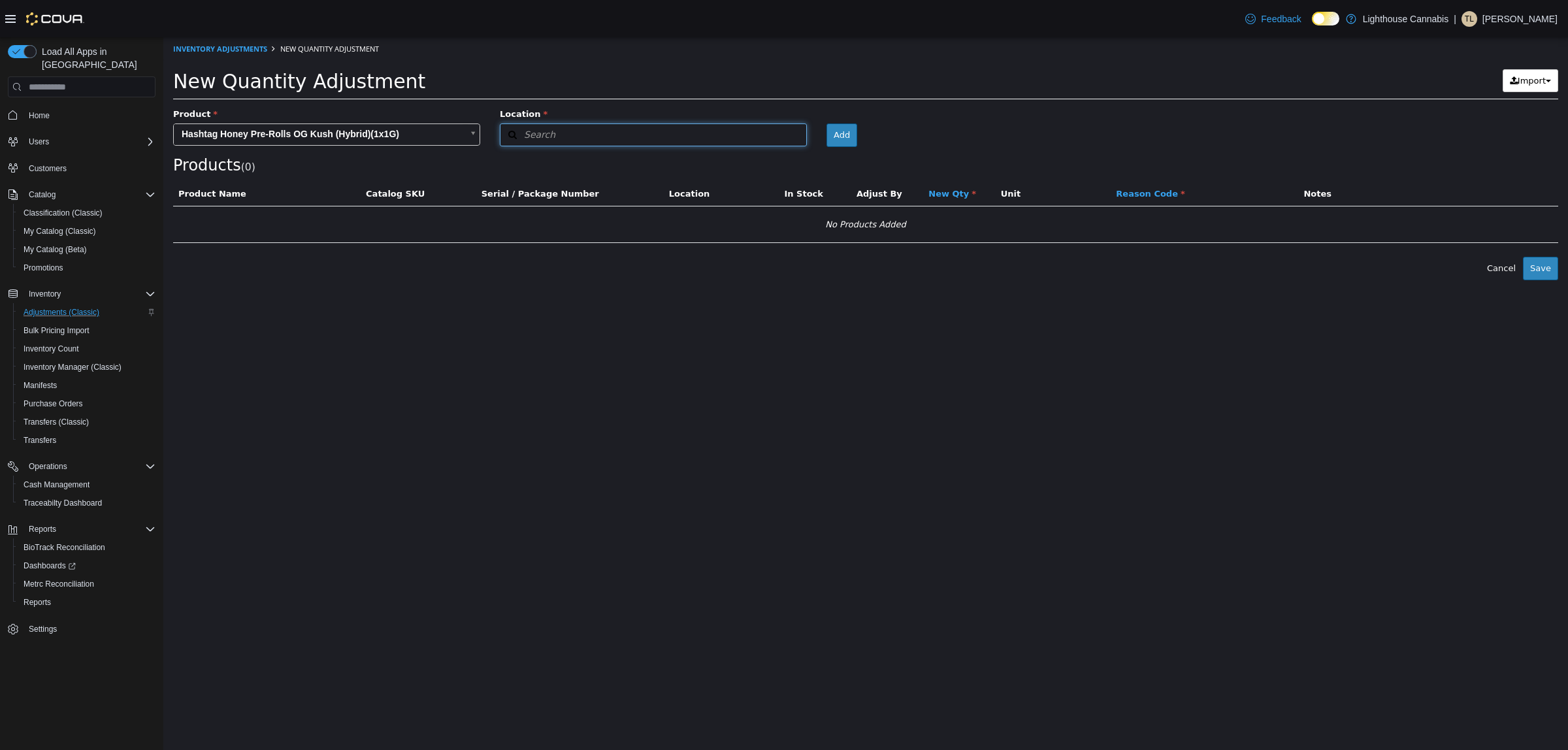
click at [574, 139] on button "Search" at bounding box center [653, 134] width 307 height 23
type input "***"
click at [661, 176] on div "[STREET_ADDRESS]" at bounding box center [656, 176] width 276 height 13
click at [1115, 123] on div at bounding box center [1156, 115] width 96 height 16
click at [1118, 139] on button "Add" at bounding box center [1134, 134] width 31 height 23
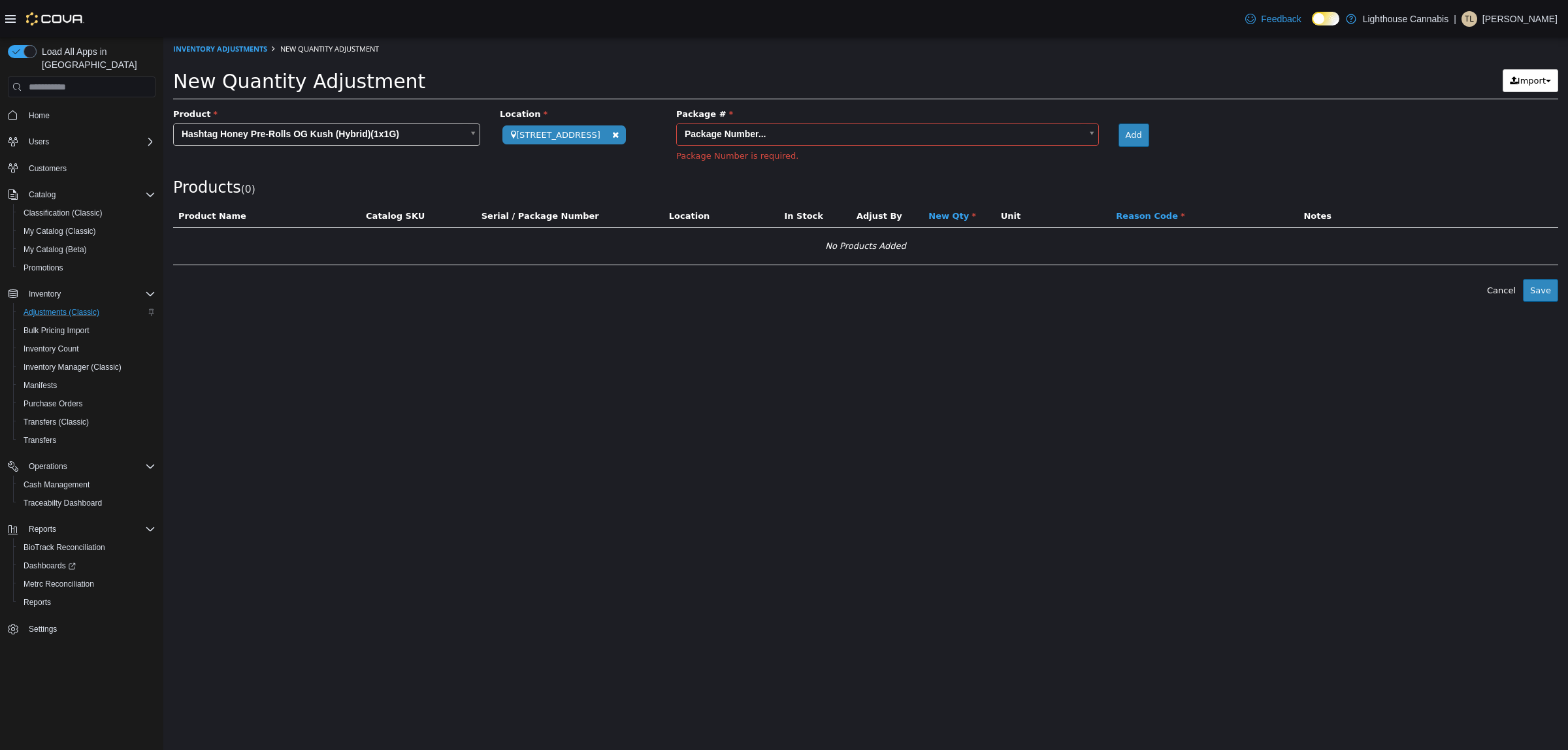
click at [1226, 163] on div "Products ( 0 )" at bounding box center [866, 152] width 1385 height 88
click at [1033, 133] on body "**********" at bounding box center [866, 169] width 1404 height 264
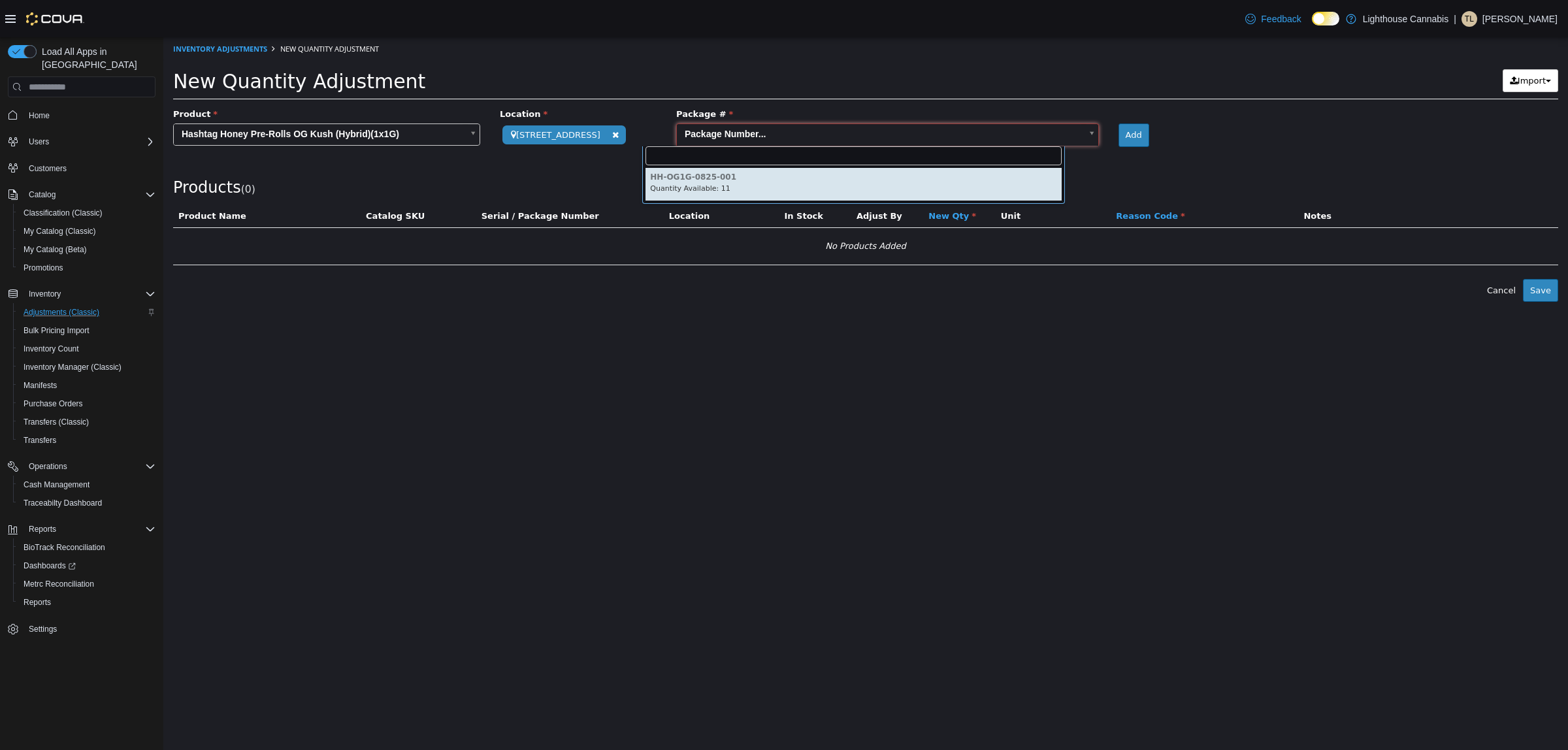
type input "**********"
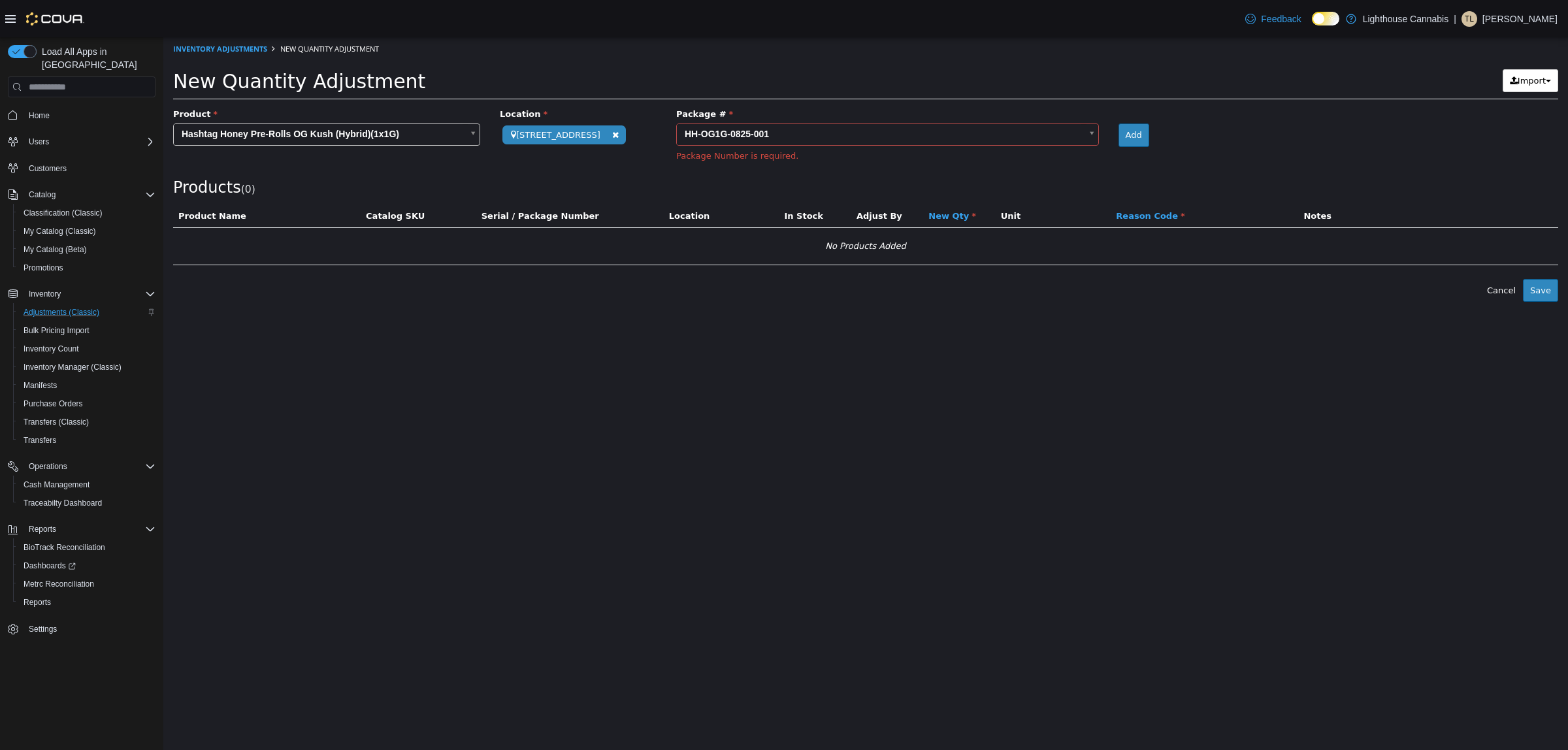
click at [1272, 160] on div "Products ( 0 )" at bounding box center [866, 152] width 1385 height 88
click at [1118, 136] on button "Add" at bounding box center [1134, 134] width 31 height 23
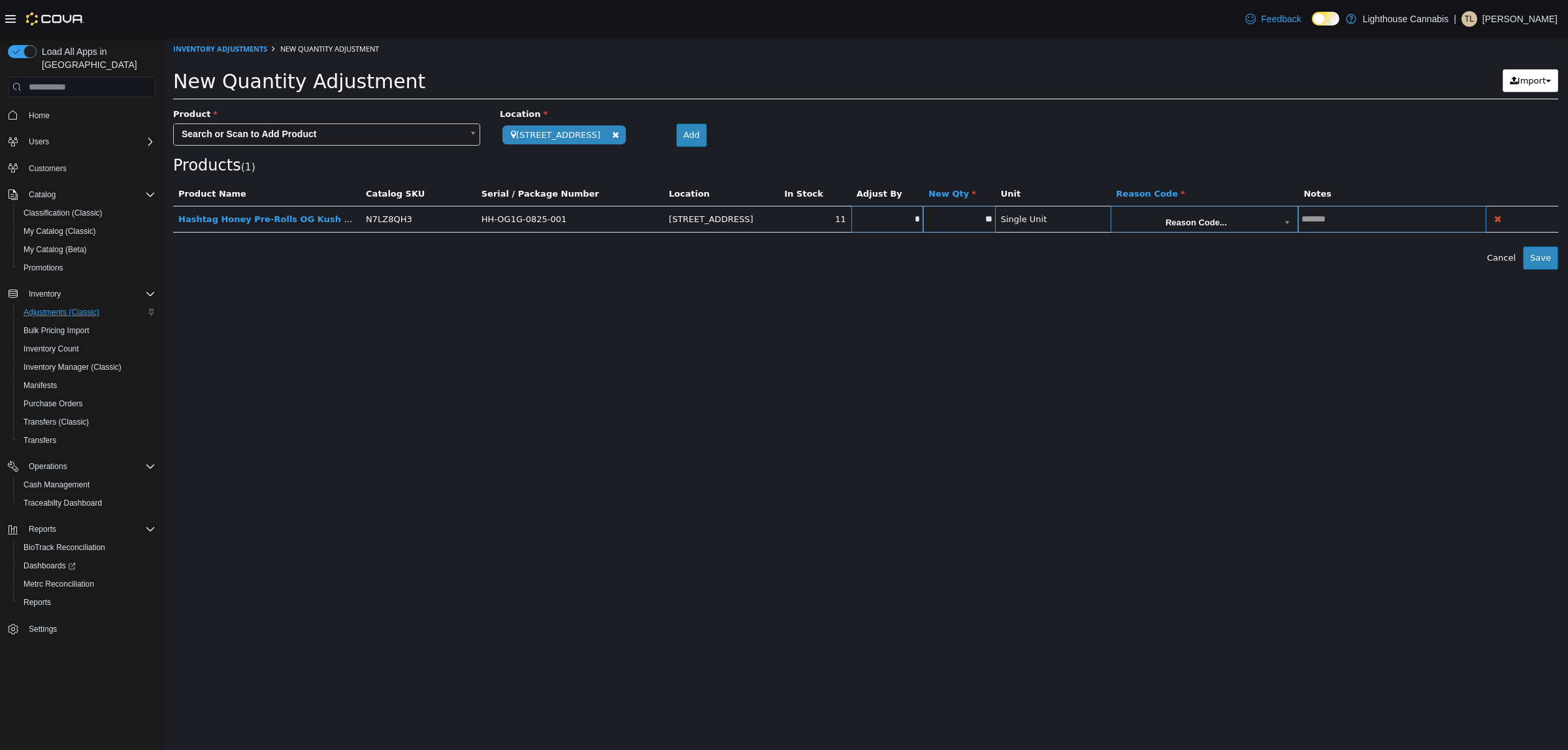
click at [916, 222] on input "*" at bounding box center [887, 219] width 72 height 9
type input "**"
click at [990, 218] on input "**" at bounding box center [959, 219] width 72 height 9
click at [908, 218] on input "**" at bounding box center [887, 219] width 72 height 9
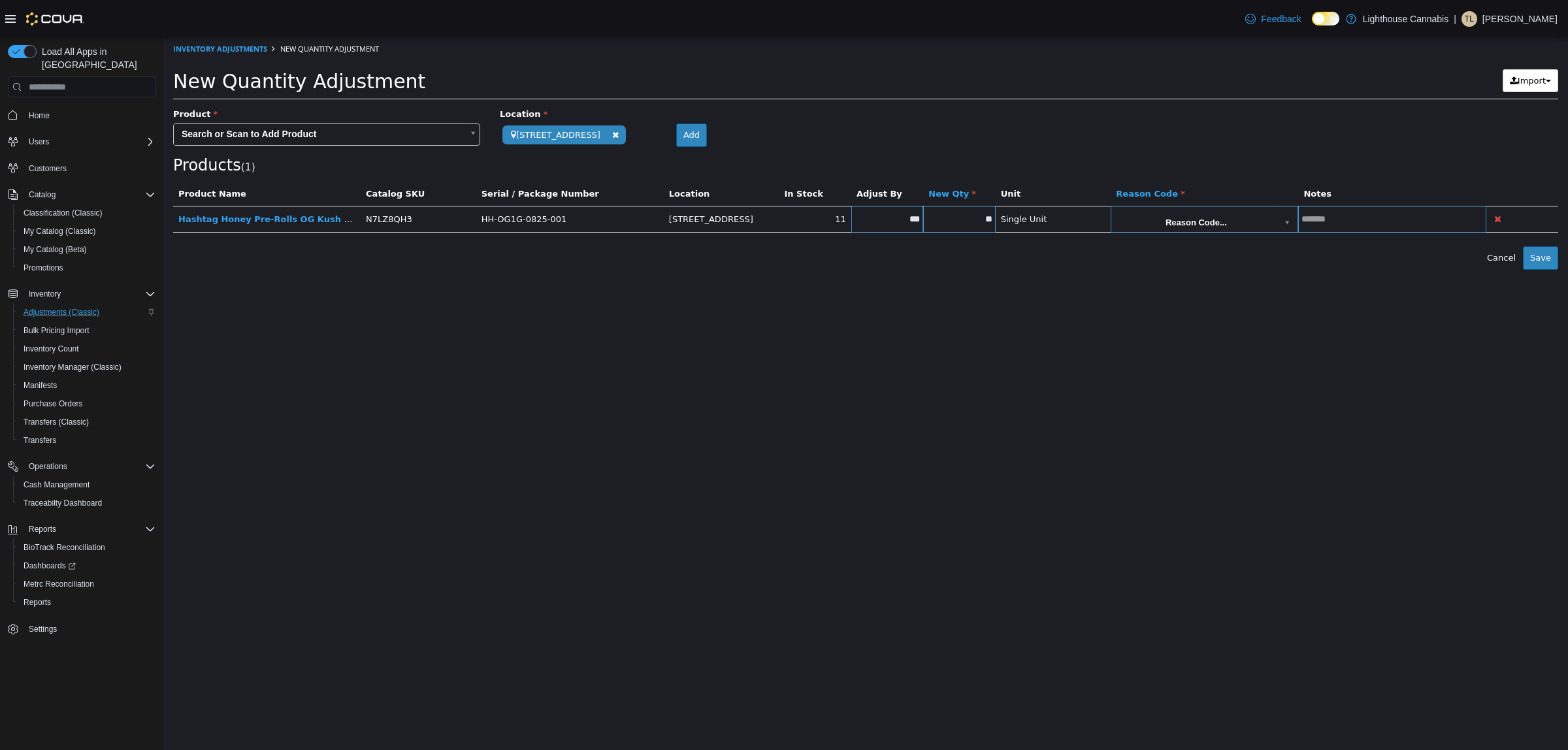
type input "***"
type input "*"
click at [921, 270] on div "Error saving adjustment please resolve the errors above. Cancel Save" at bounding box center [866, 257] width 1404 height 23
click at [1403, 226] on td at bounding box center [1392, 219] width 188 height 27
click at [1403, 221] on input "text" at bounding box center [1392, 219] width 188 height 9
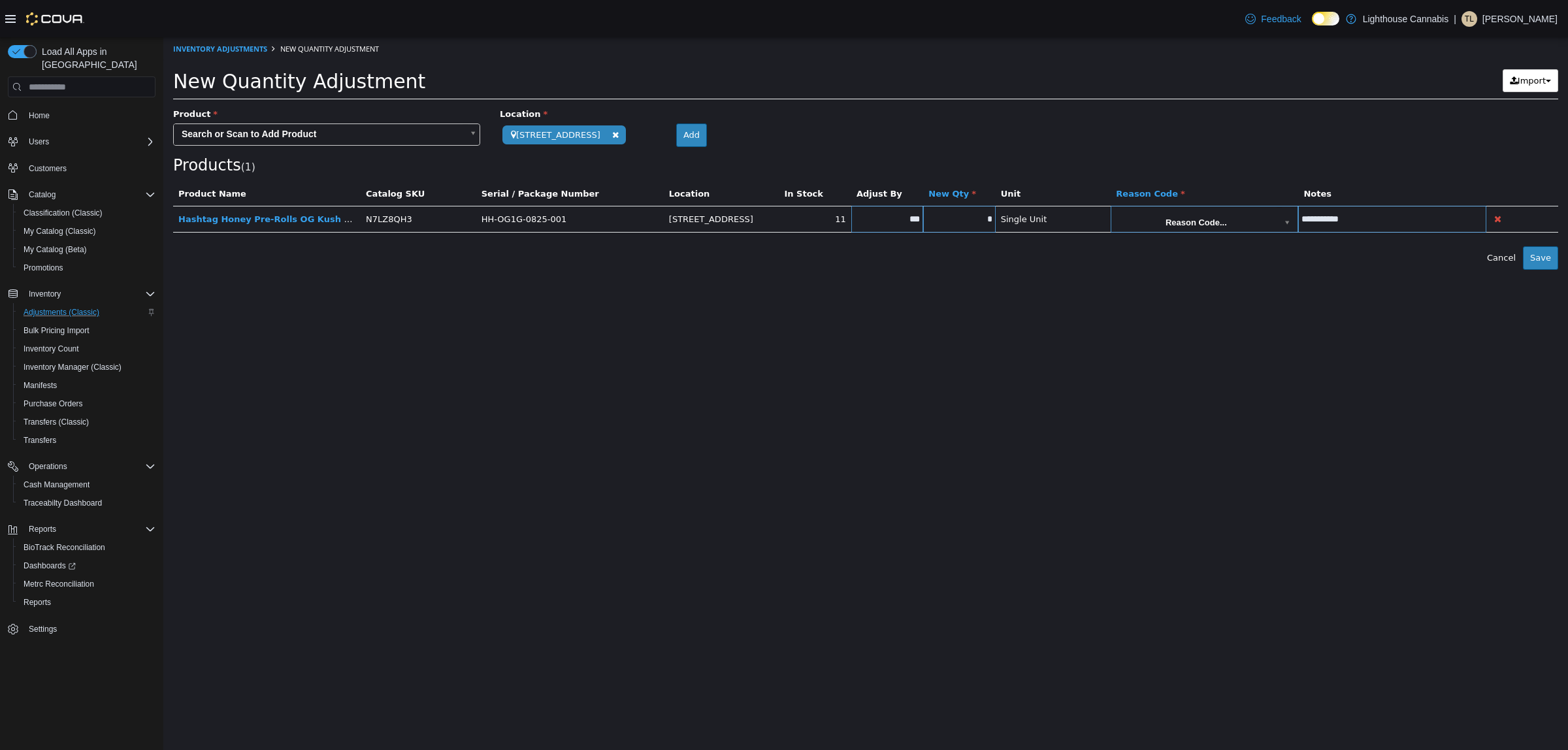
type input "**********"
click at [1530, 257] on button "Save" at bounding box center [1540, 257] width 35 height 23
click at [1212, 210] on body "**********" at bounding box center [866, 164] width 1404 height 255
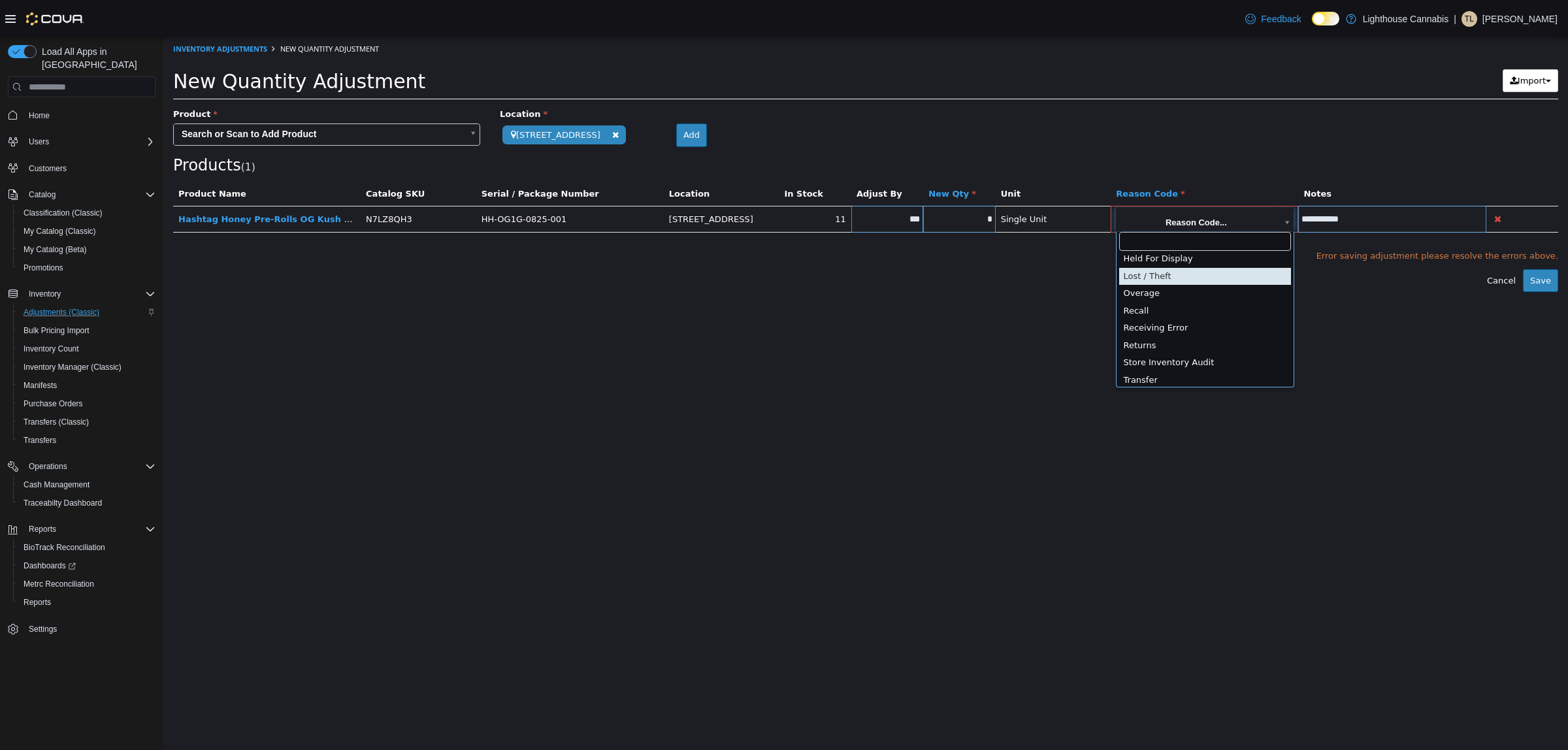
scroll to position [59, 0]
click at [1272, 224] on body "**********" at bounding box center [866, 164] width 1404 height 255
drag, startPoint x: 1175, startPoint y: 338, endPoint x: 1216, endPoint y: 323, distance: 43.7
type input "**********"
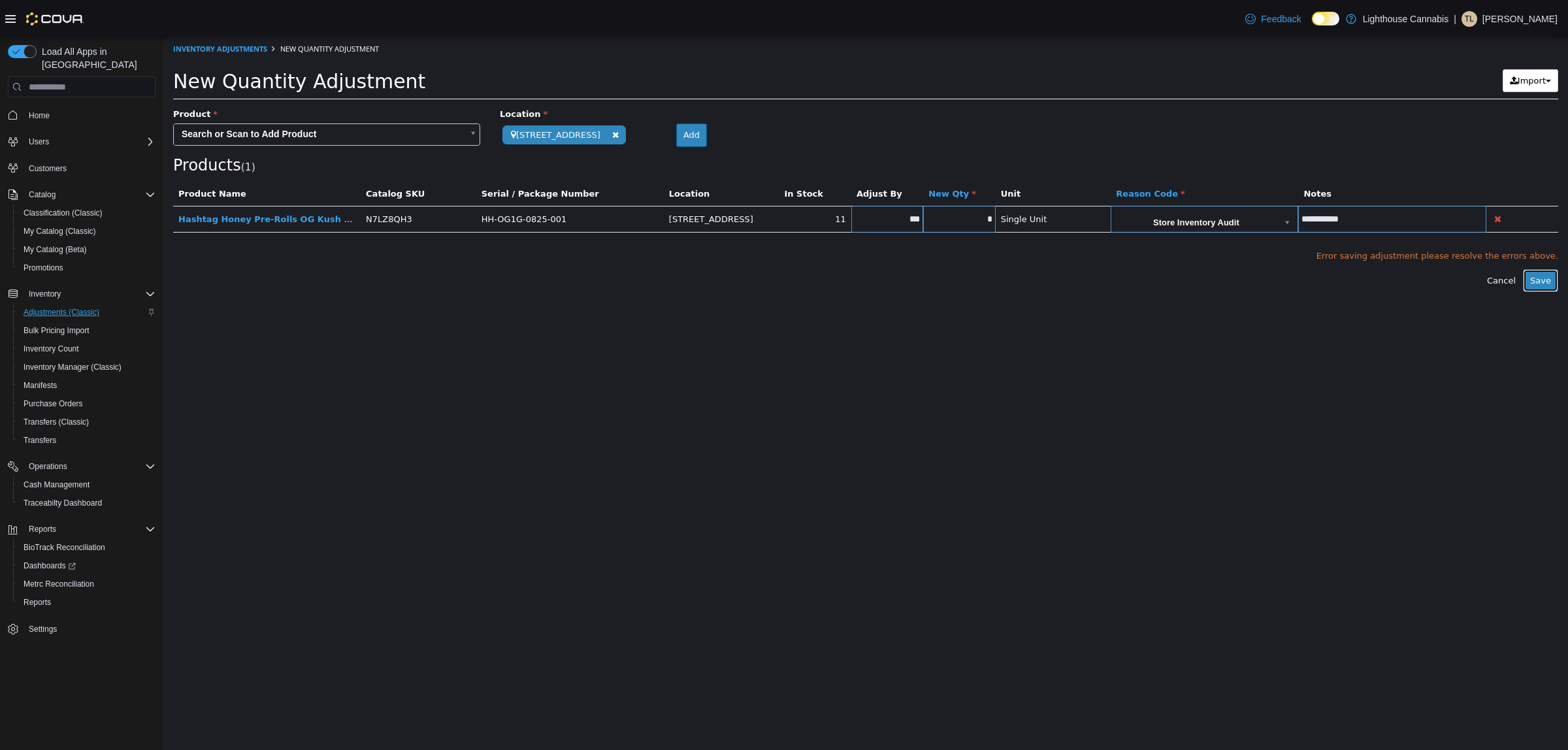
click at [1546, 277] on button "Save" at bounding box center [1540, 280] width 35 height 23
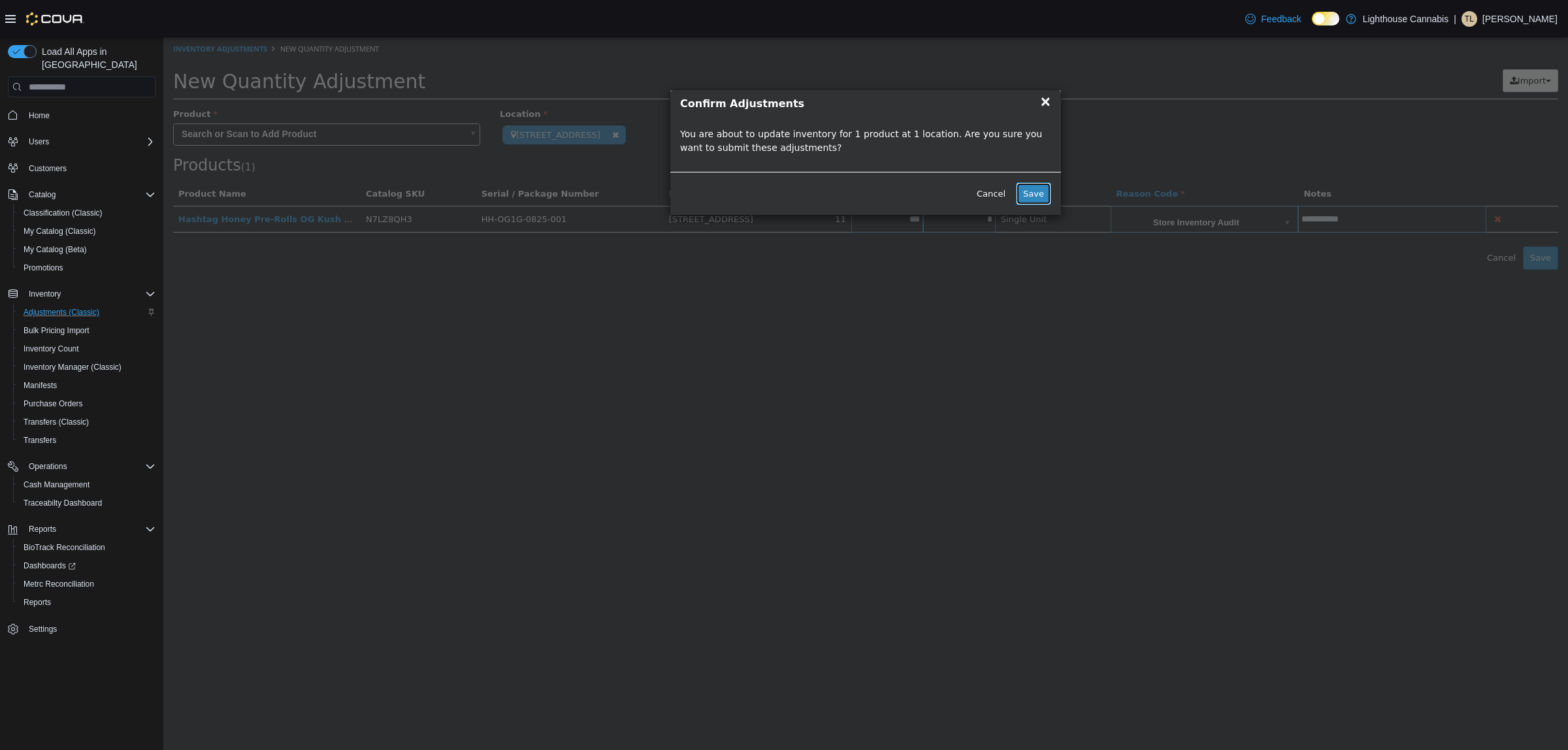
click at [1029, 188] on button "Save" at bounding box center [1033, 194] width 35 height 23
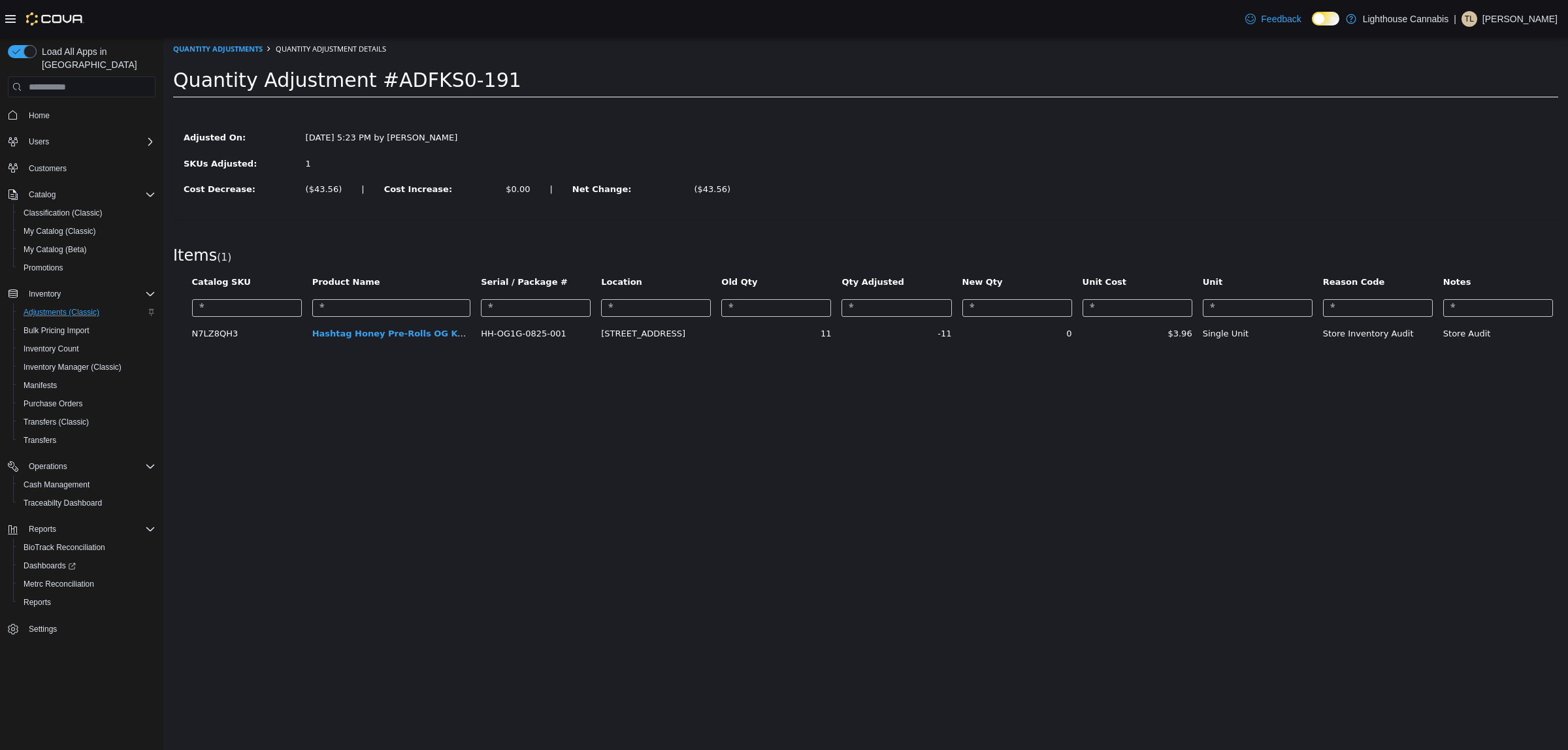
click at [1067, 358] on html "× The adjustment request was successfully processed. Quantity Adjustments Quant…" at bounding box center [866, 197] width 1404 height 321
click at [54, 288] on span "Inventory" at bounding box center [44, 294] width 32 height 10
click at [70, 286] on div "Inventory" at bounding box center [89, 294] width 132 height 15
click at [59, 344] on span "Inventory Count" at bounding box center [51, 349] width 55 height 10
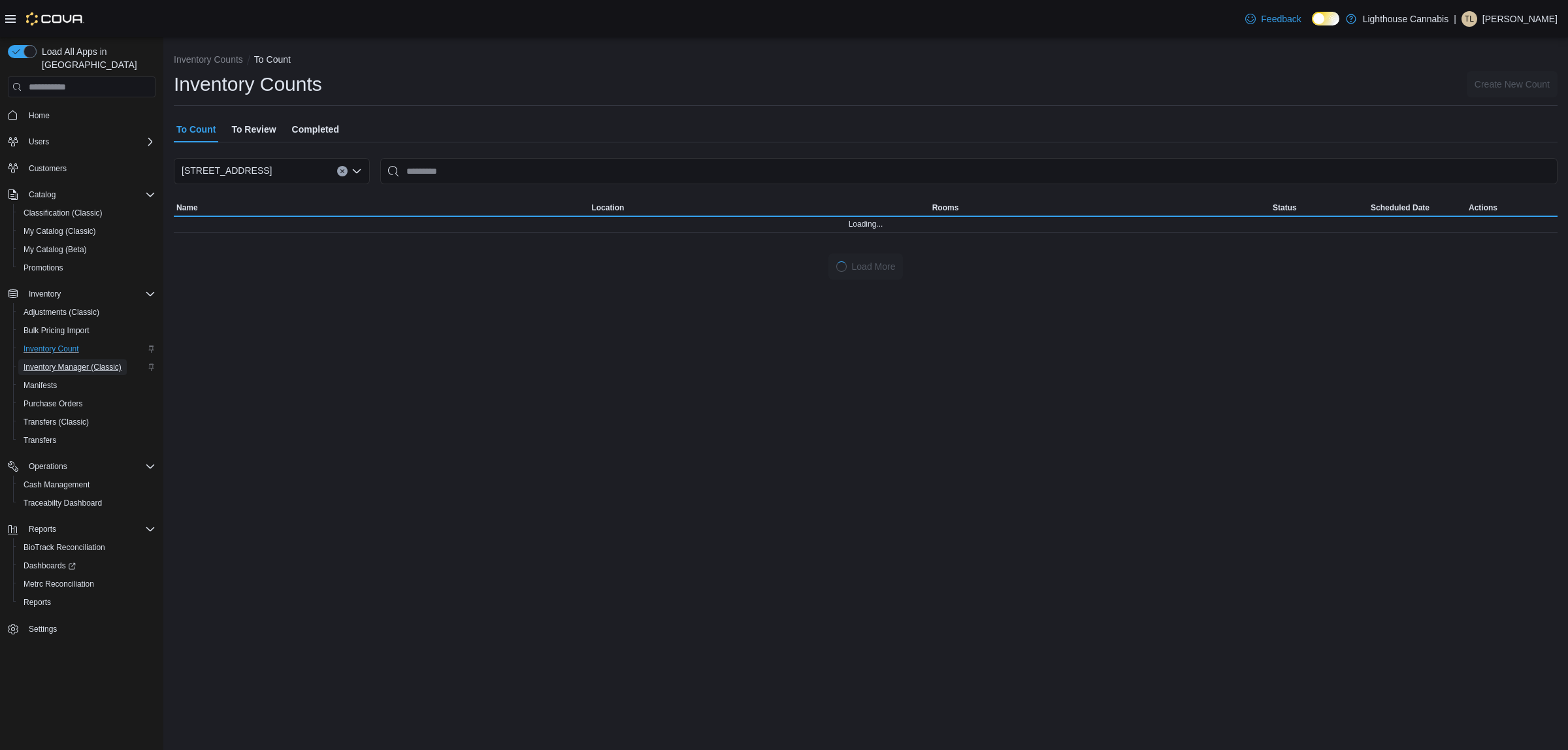
click at [59, 362] on span "Inventory Manager (Classic)" at bounding box center [72, 367] width 98 height 10
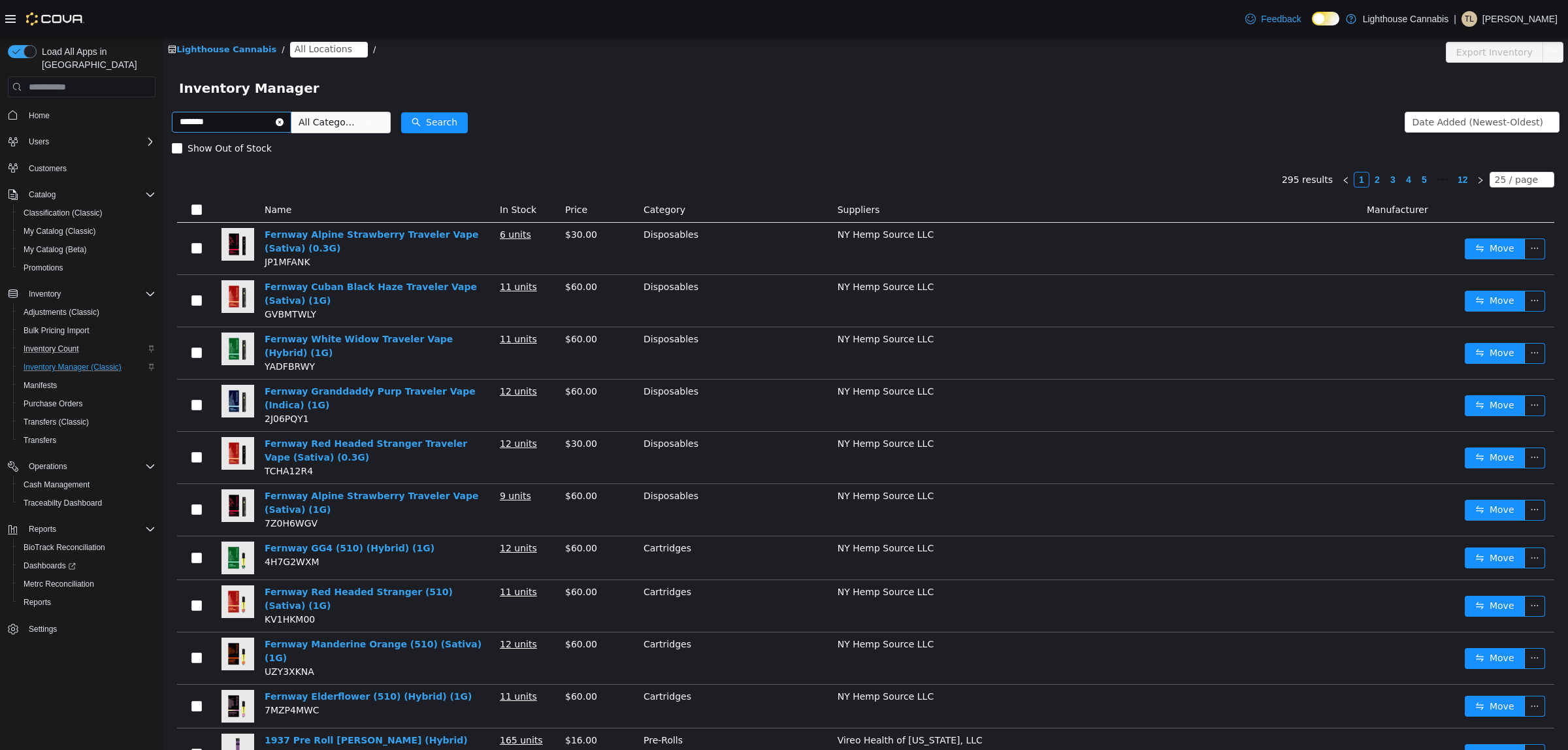
type input "*******"
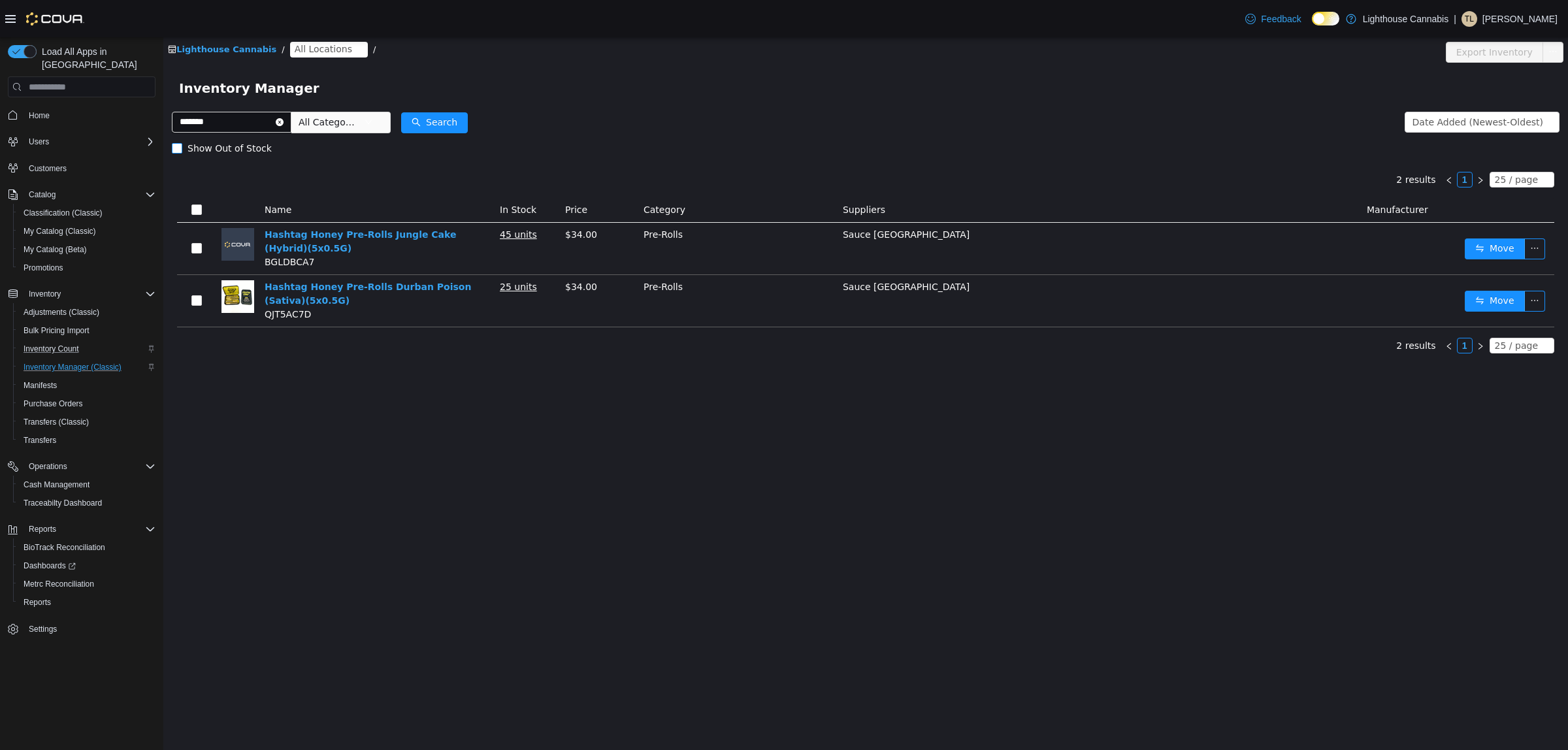
click at [242, 152] on span "Show Out of Stock" at bounding box center [230, 148] width 95 height 10
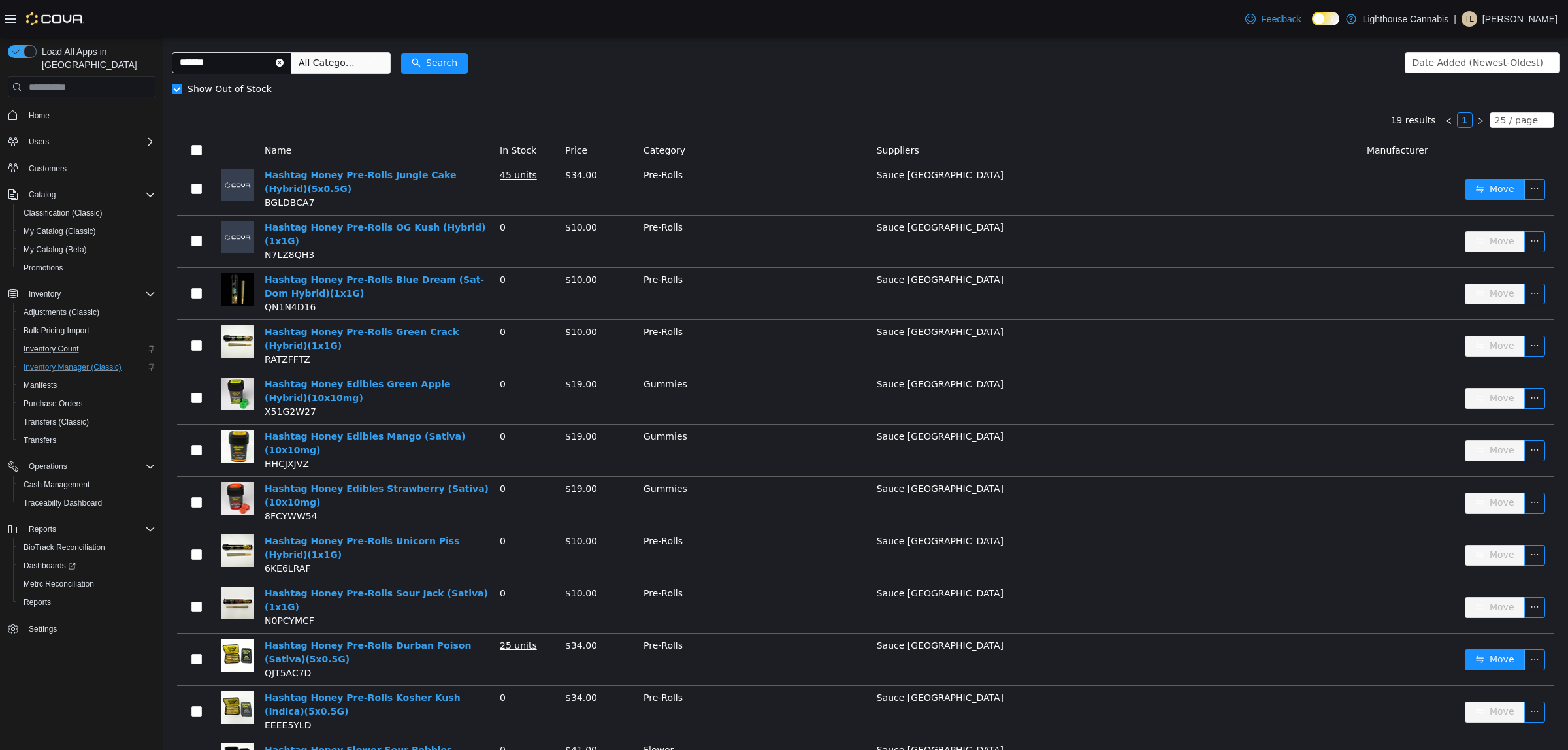
scroll to position [46, 0]
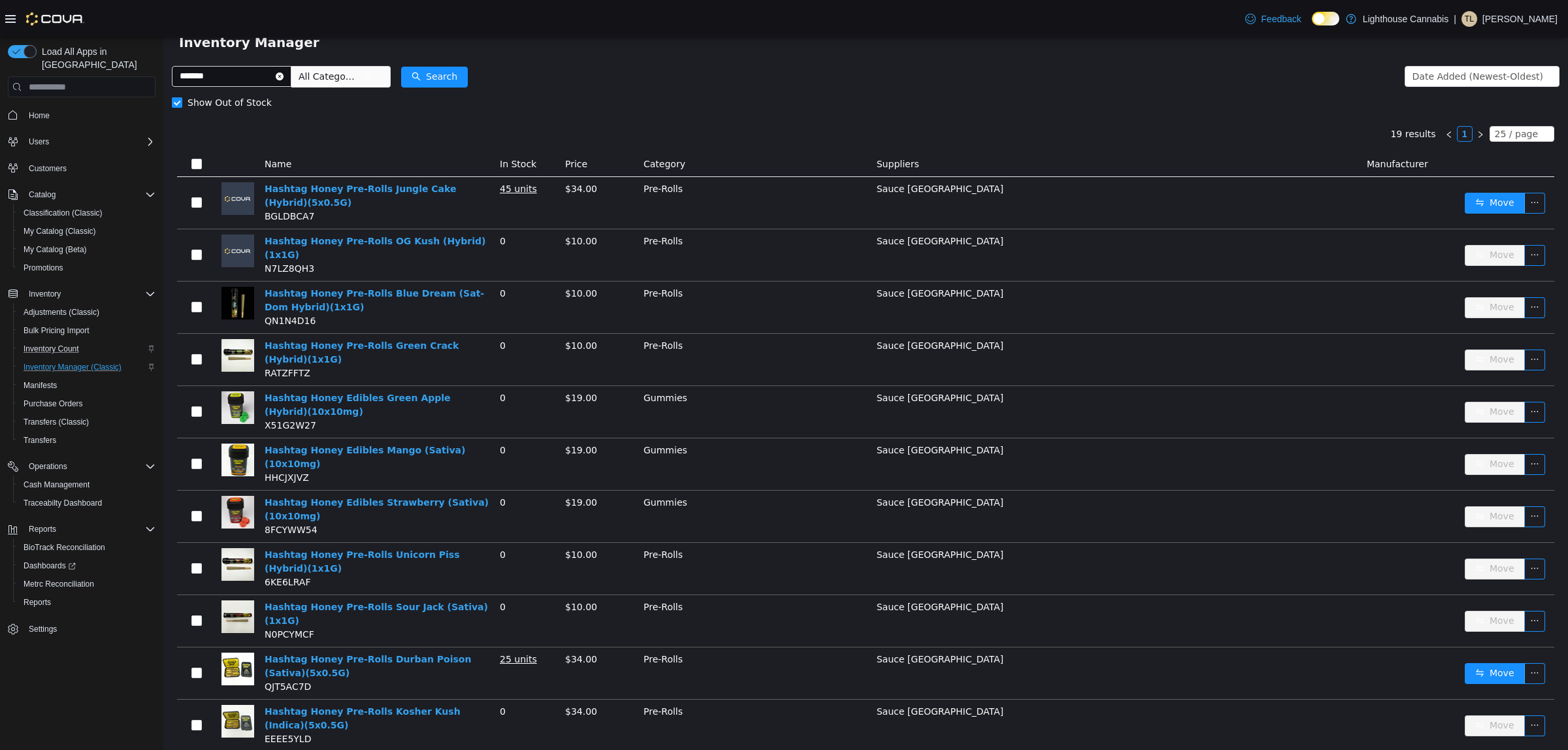
click at [204, 107] on span "Show Out of Stock" at bounding box center [230, 102] width 95 height 10
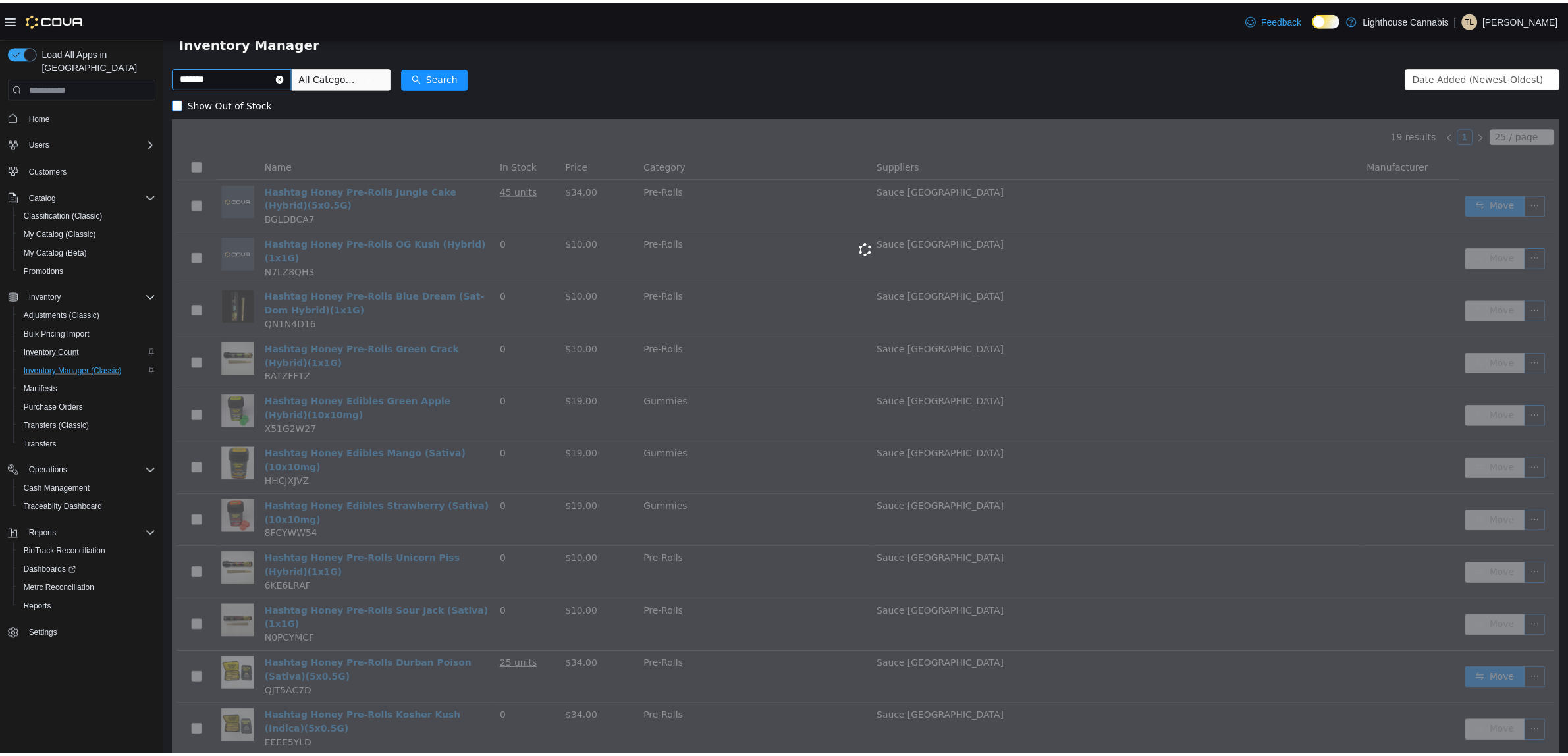
scroll to position [0, 0]
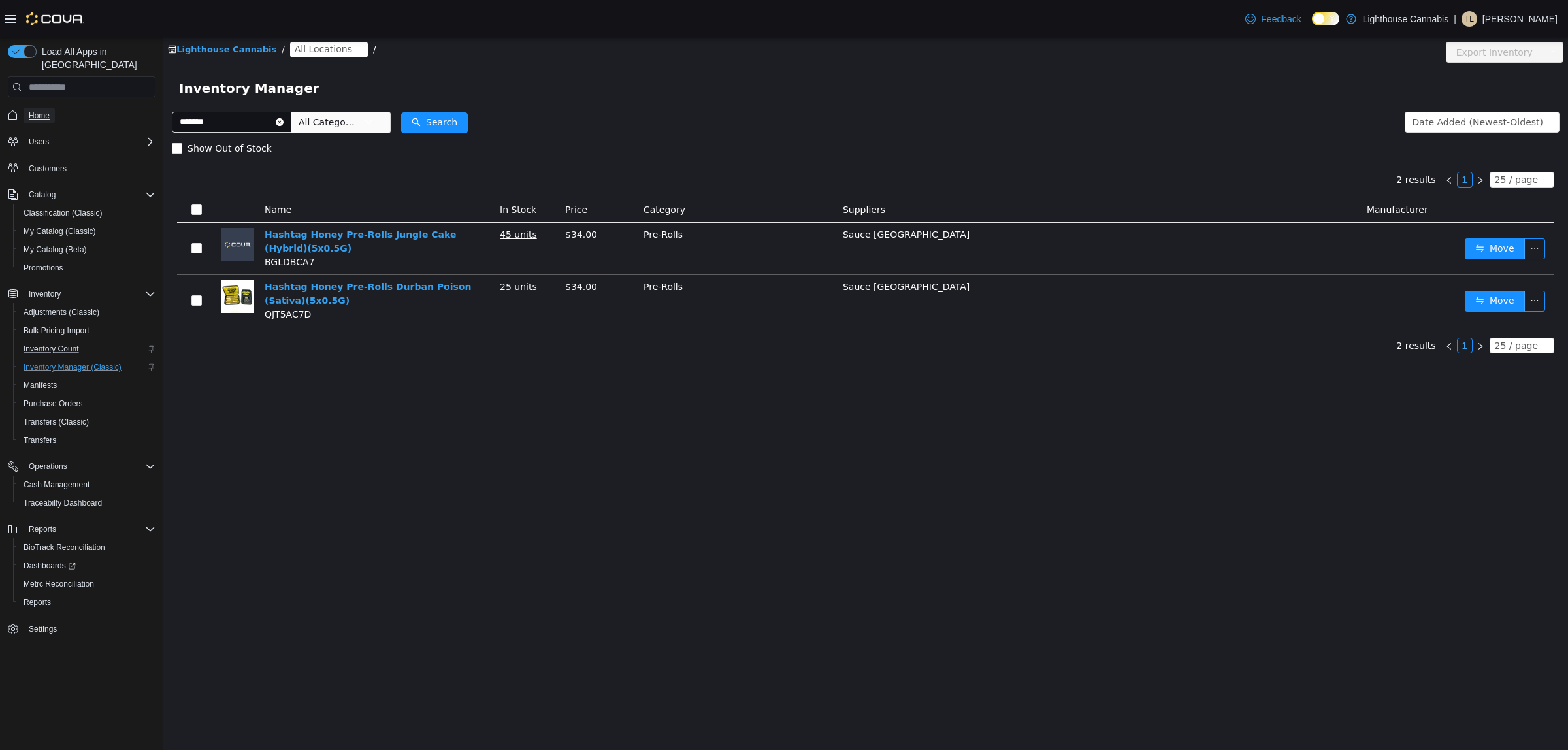
click at [34, 108] on span "Home" at bounding box center [39, 115] width 21 height 15
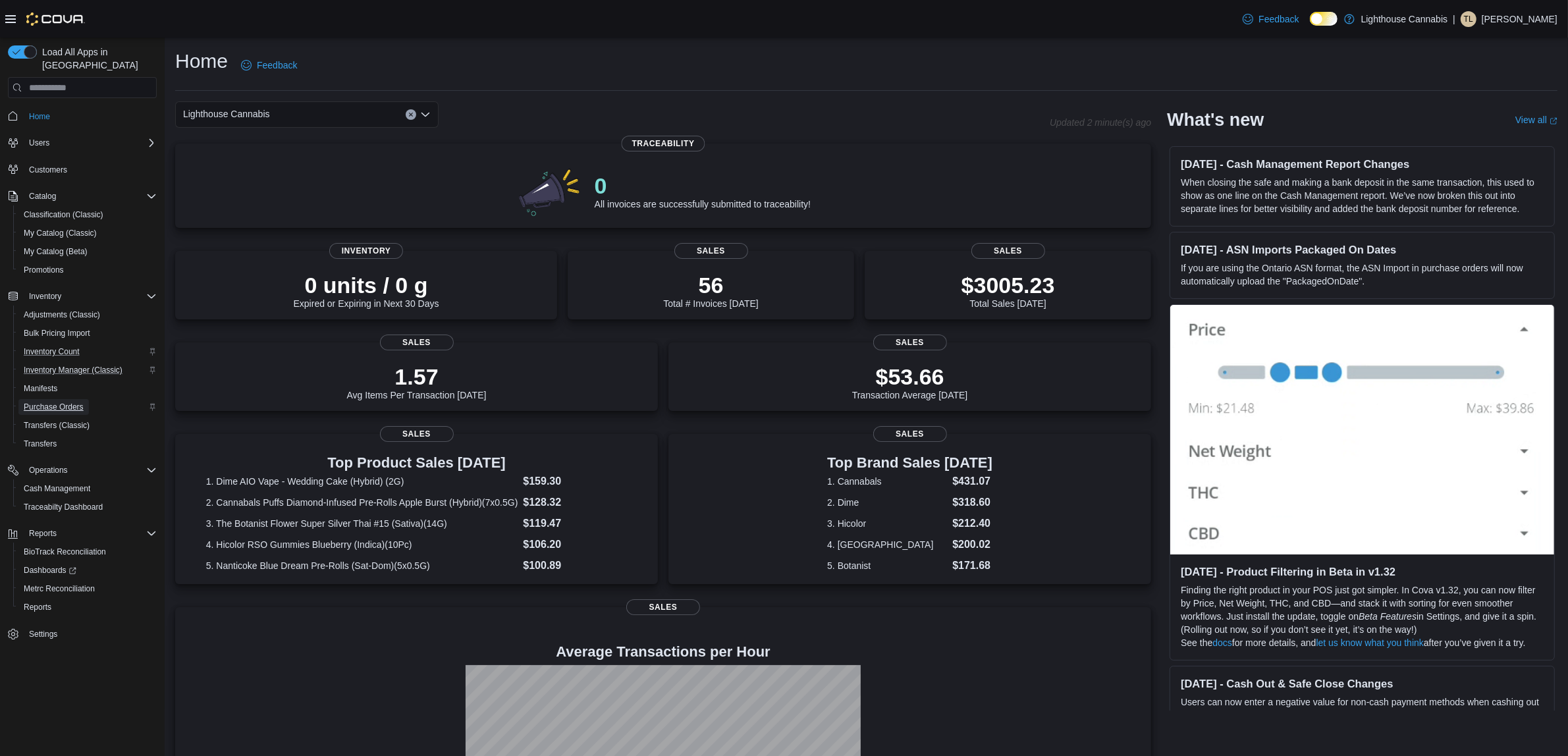
click at [56, 402] on span "Purchase Orders" at bounding box center [53, 407] width 60 height 10
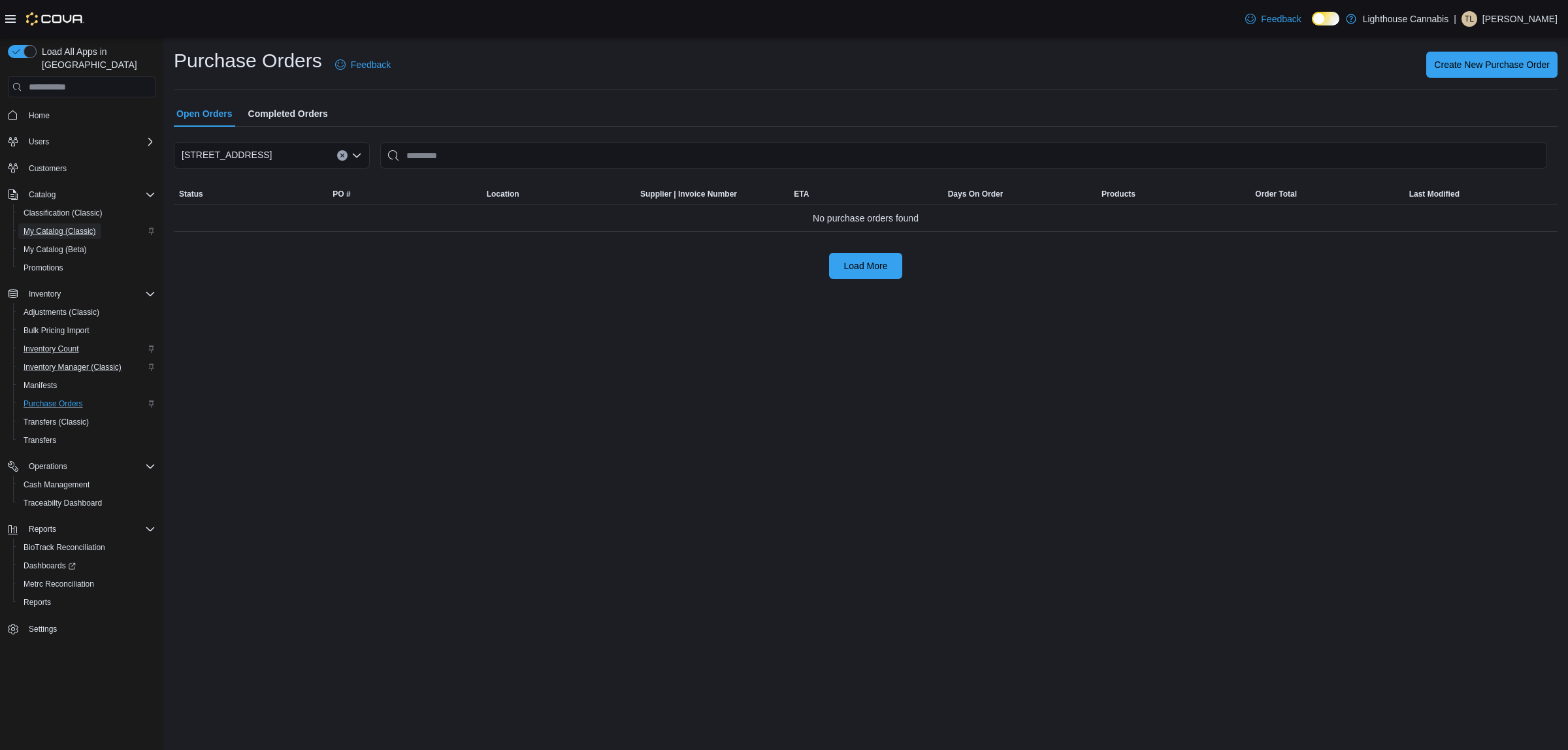
drag, startPoint x: 56, startPoint y: 387, endPoint x: 75, endPoint y: 218, distance: 170.1
click at [75, 226] on span "My Catalog (Classic)" at bounding box center [59, 231] width 72 height 10
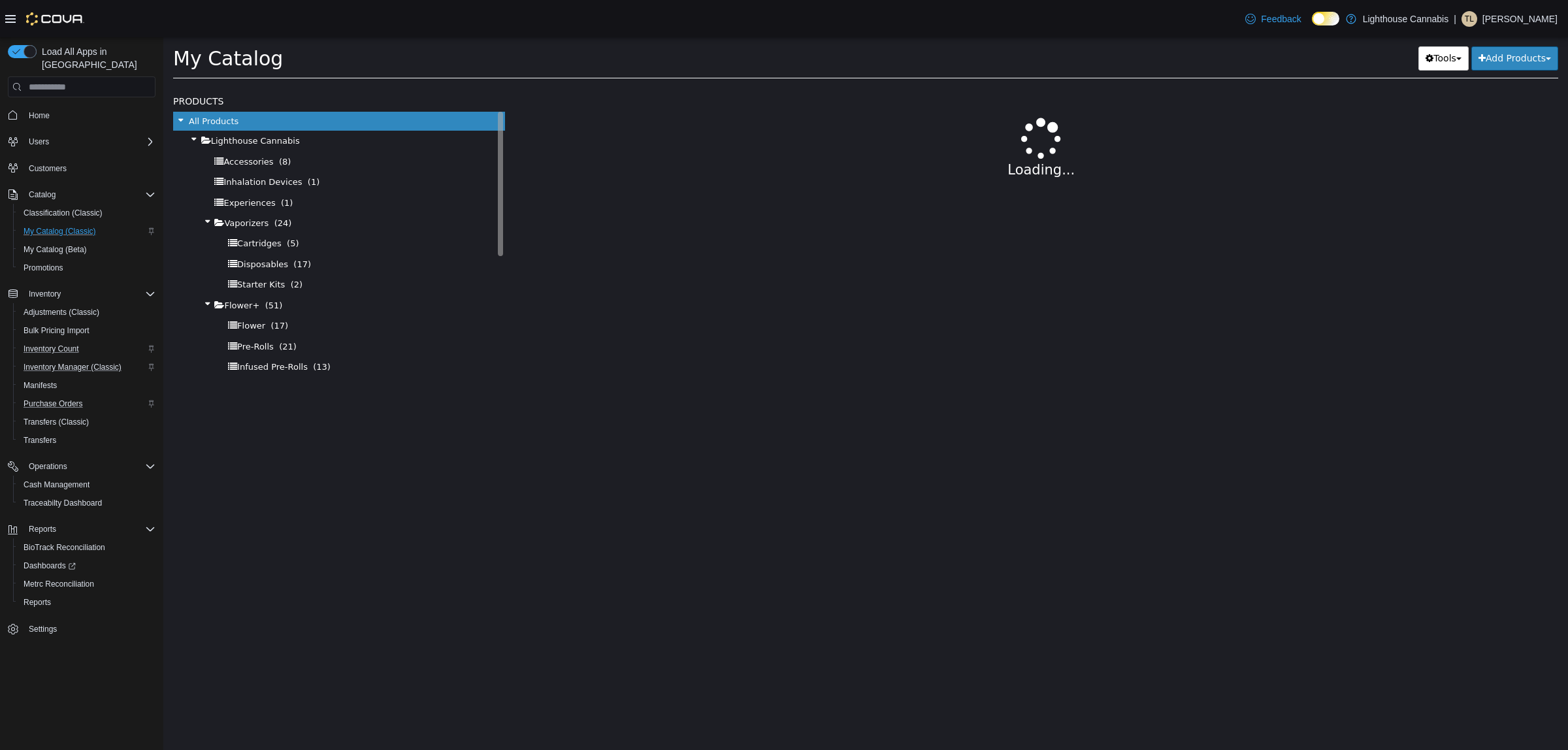
select select "**********"
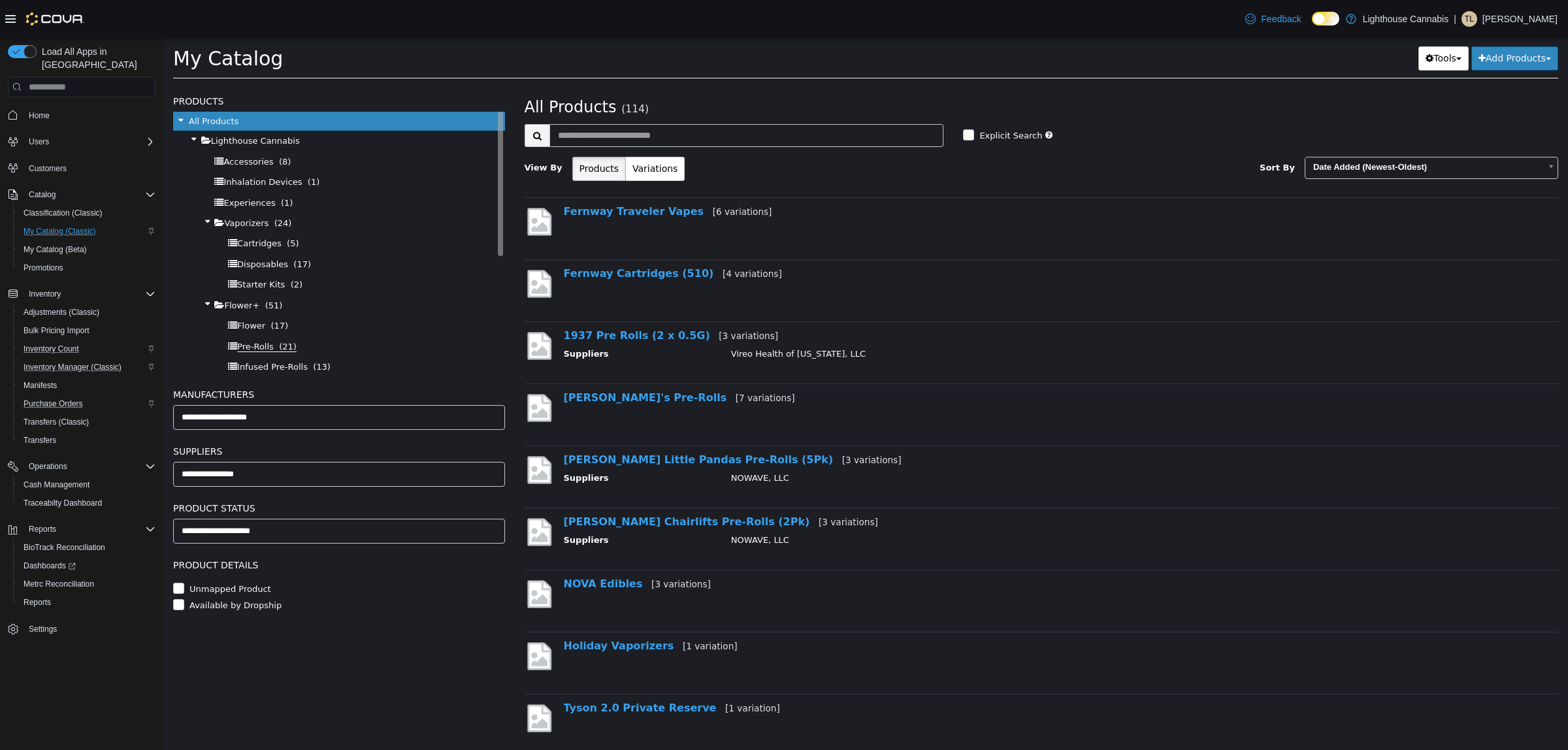
click at [271, 342] on span "Pre-Rolls (21)" at bounding box center [266, 347] width 59 height 10
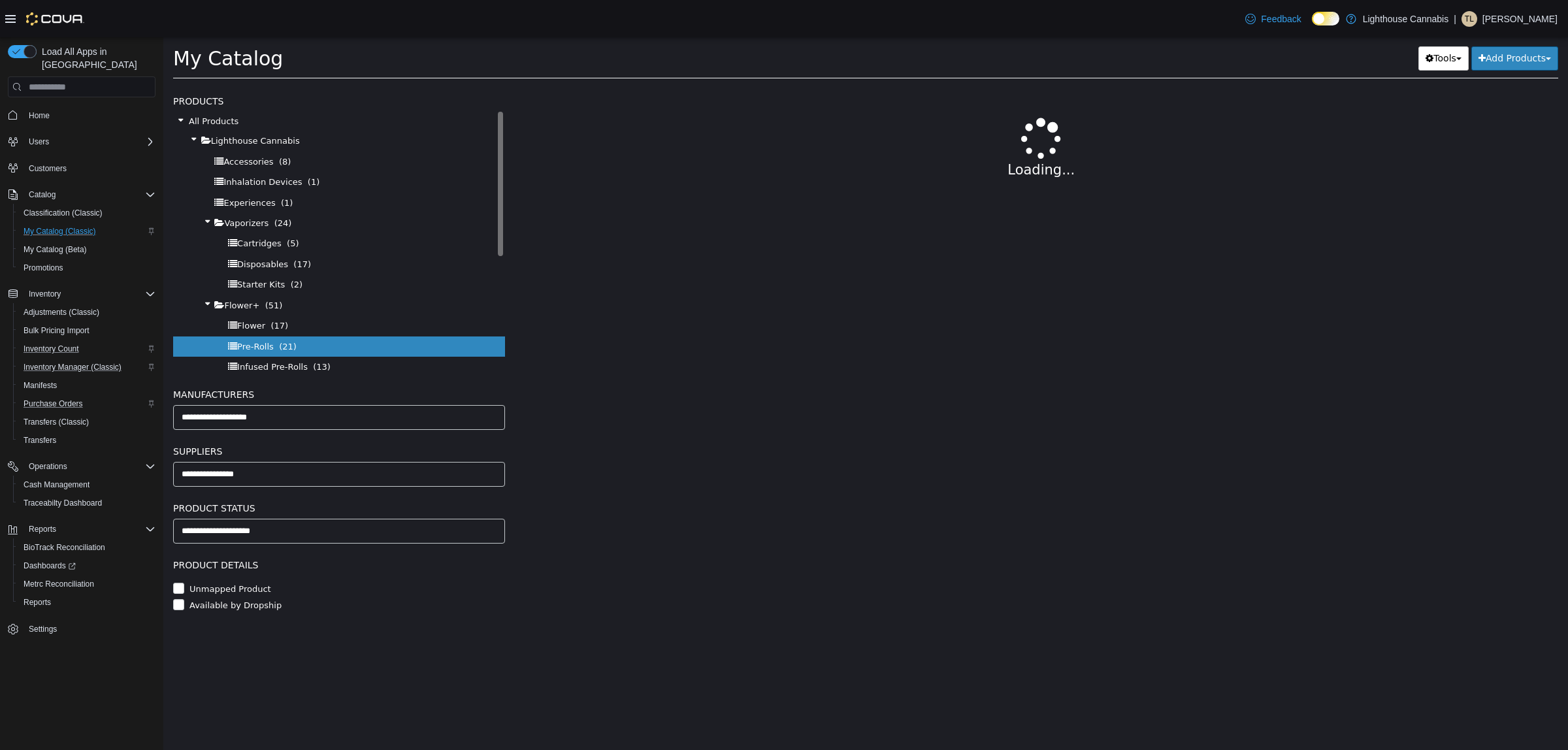
select select "**********"
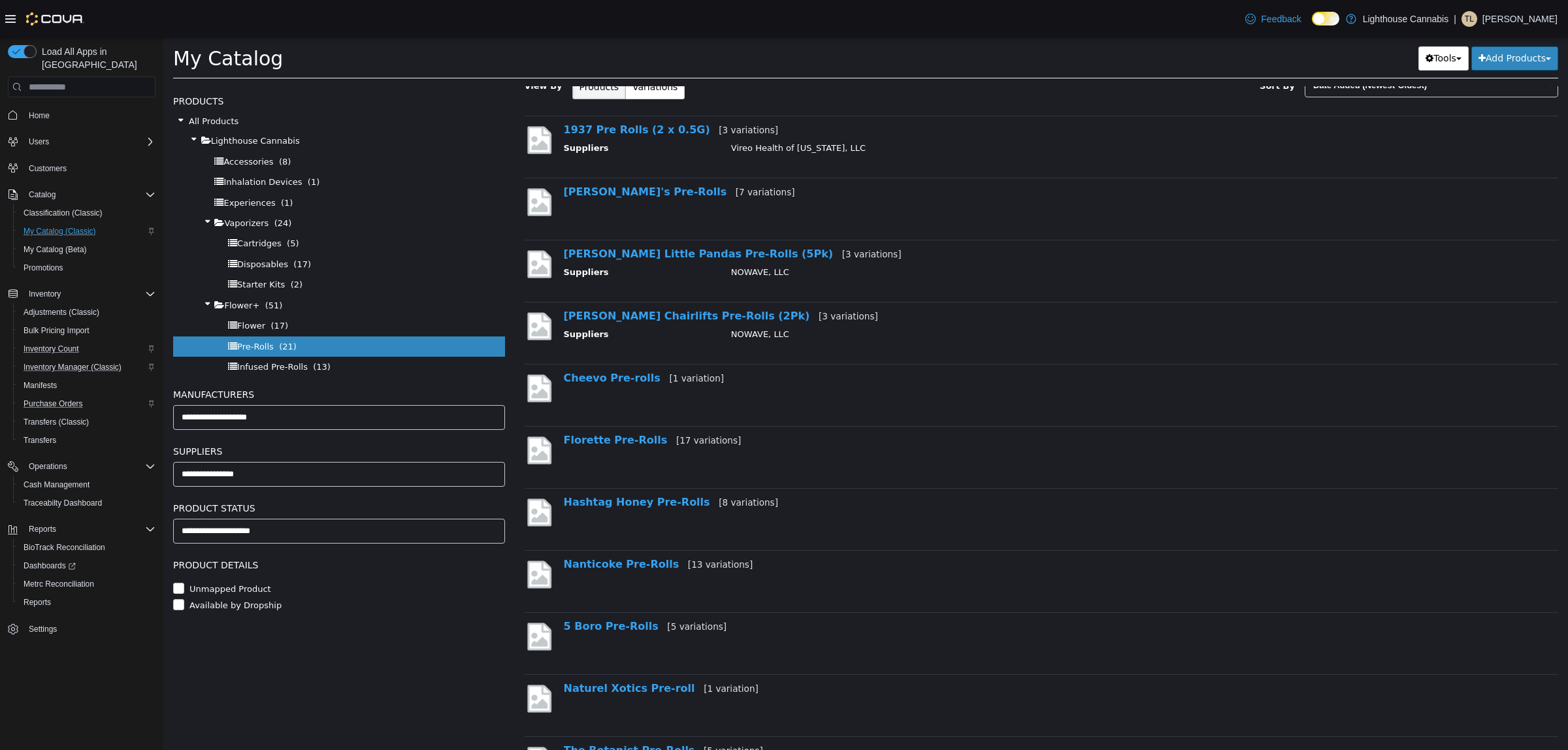
scroll to position [164, 0]
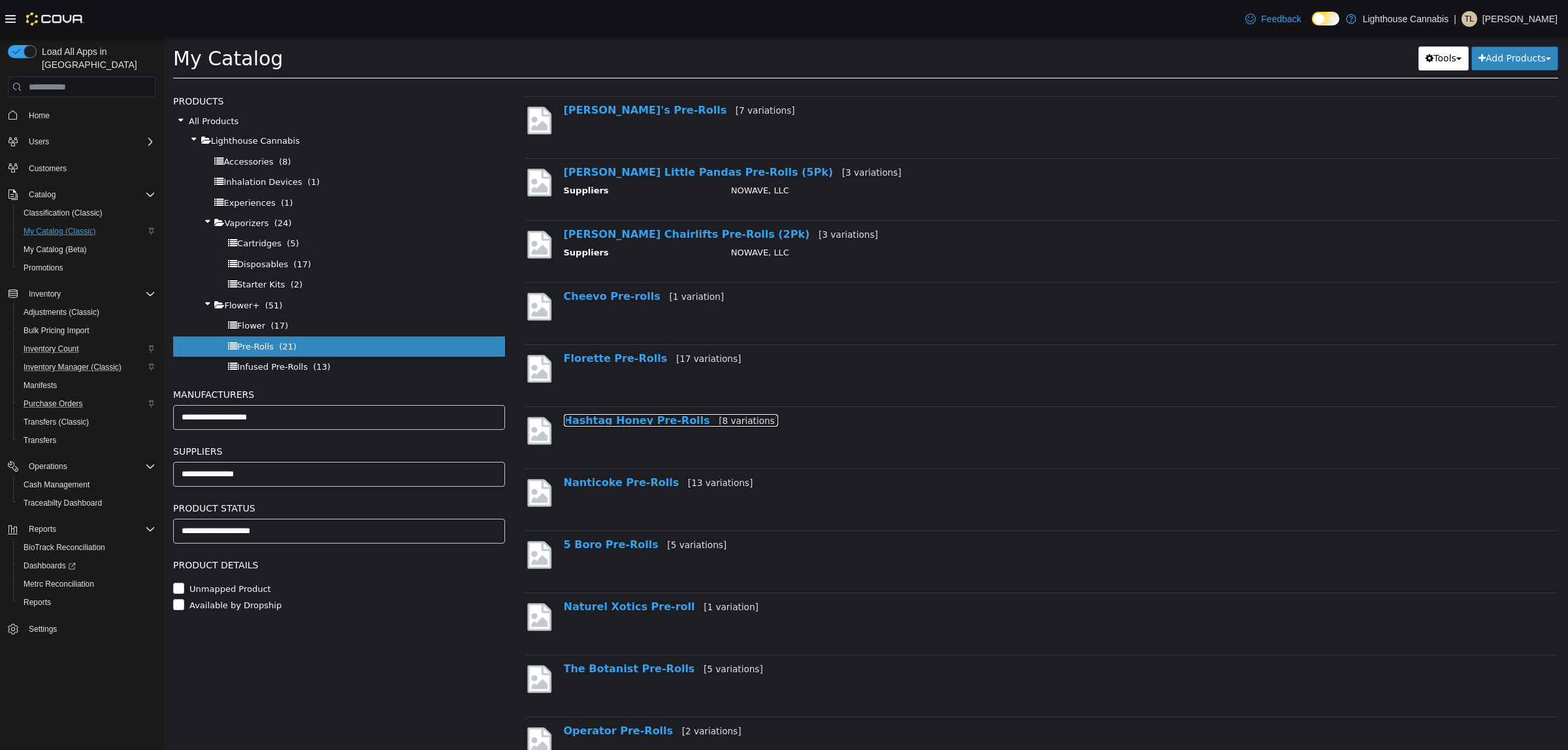
click at [667, 424] on link "Hashtag Honey Pre-Rolls [8 variations]" at bounding box center [670, 420] width 215 height 12
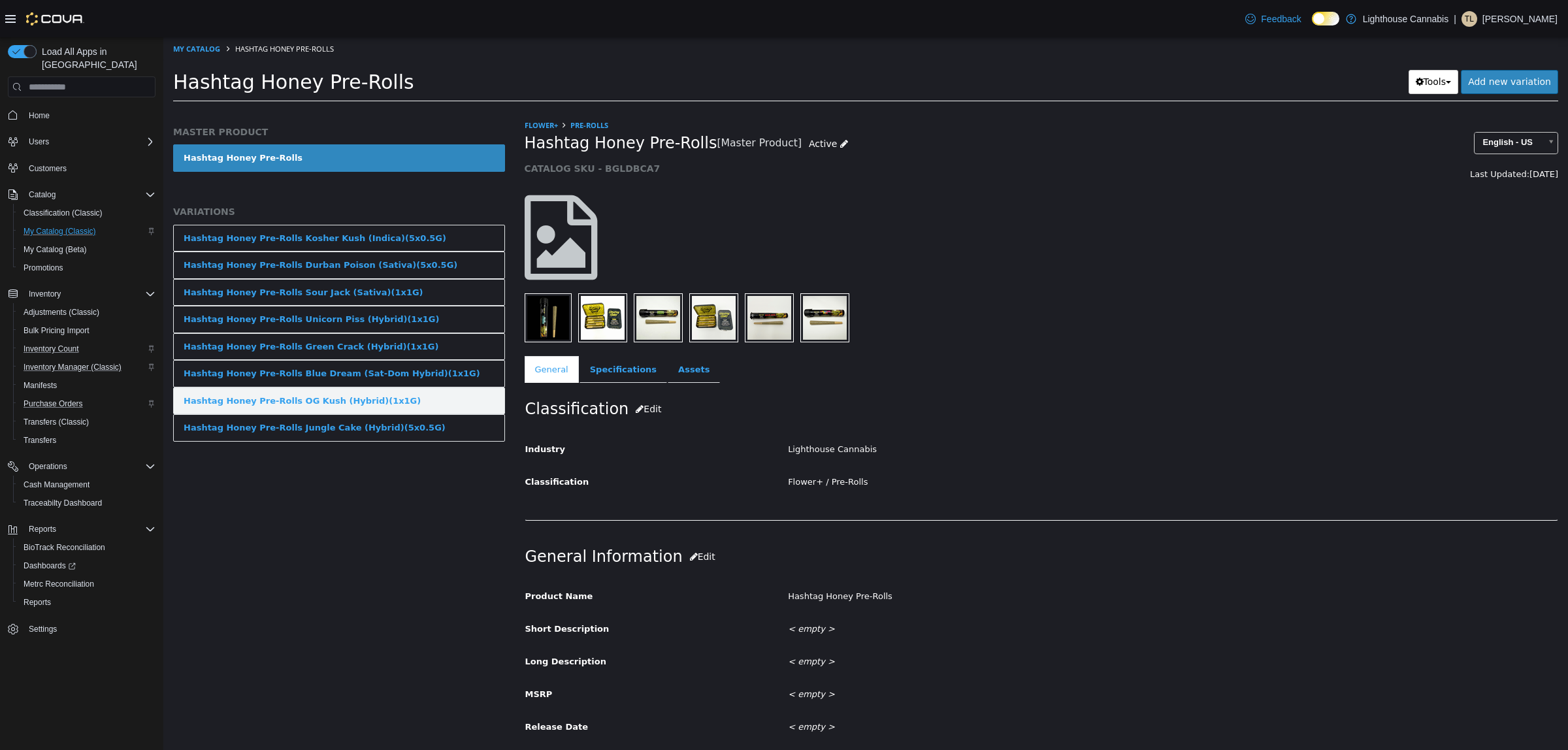
click at [351, 404] on div "Hashtag Honey Pre-Rolls OG Kush (Hybrid)(1x1G)" at bounding box center [302, 400] width 237 height 13
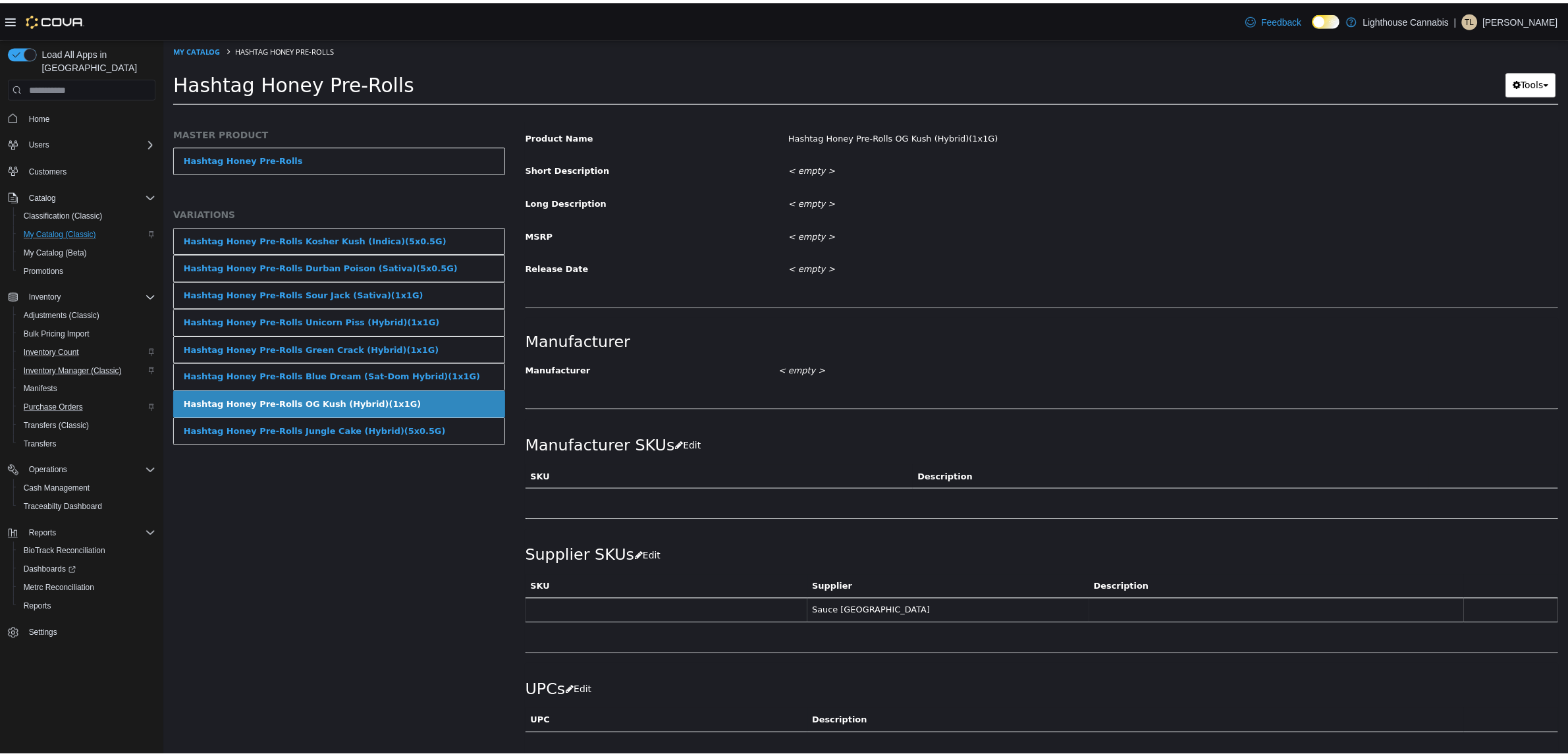
scroll to position [510, 0]
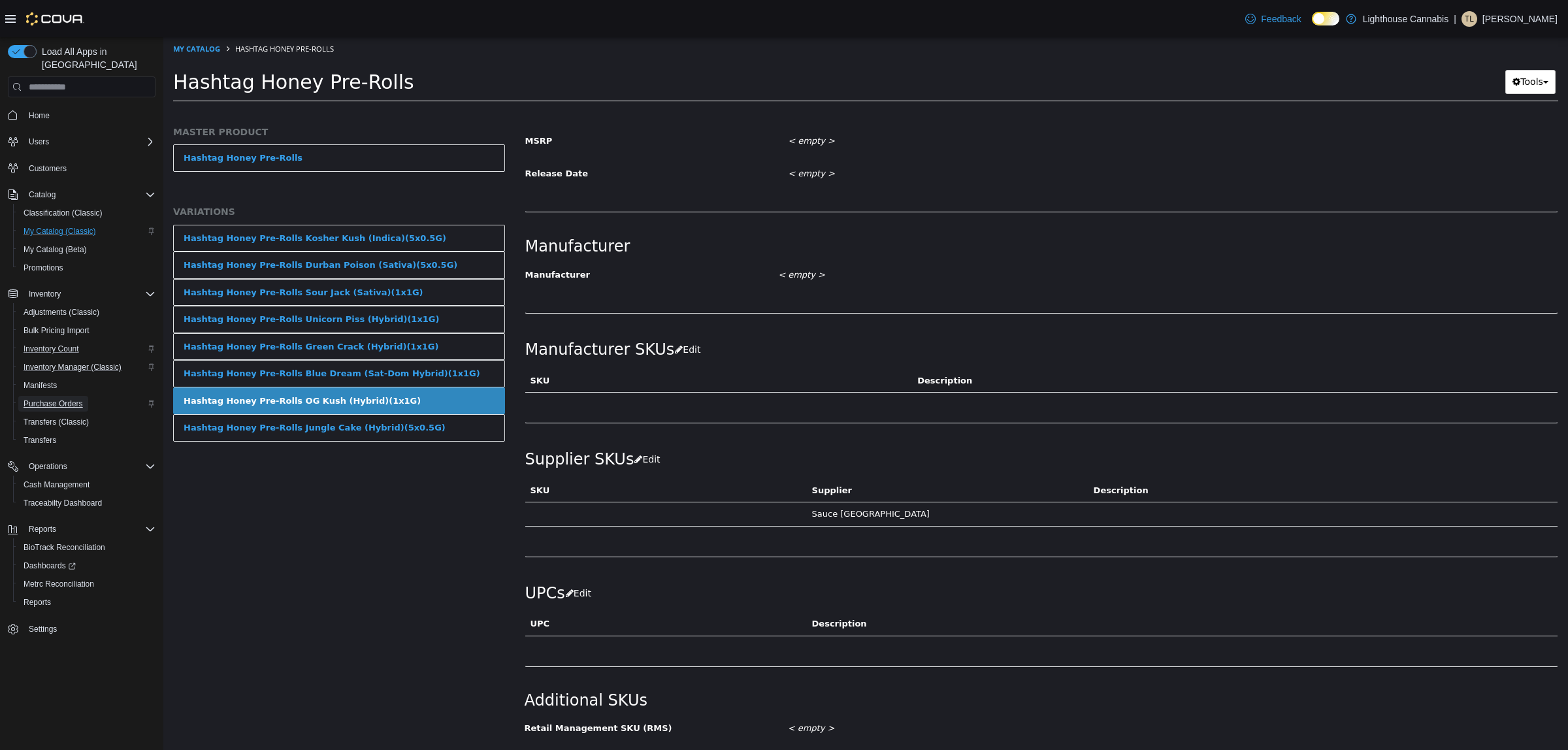
click at [53, 399] on span "Purchase Orders" at bounding box center [53, 404] width 59 height 10
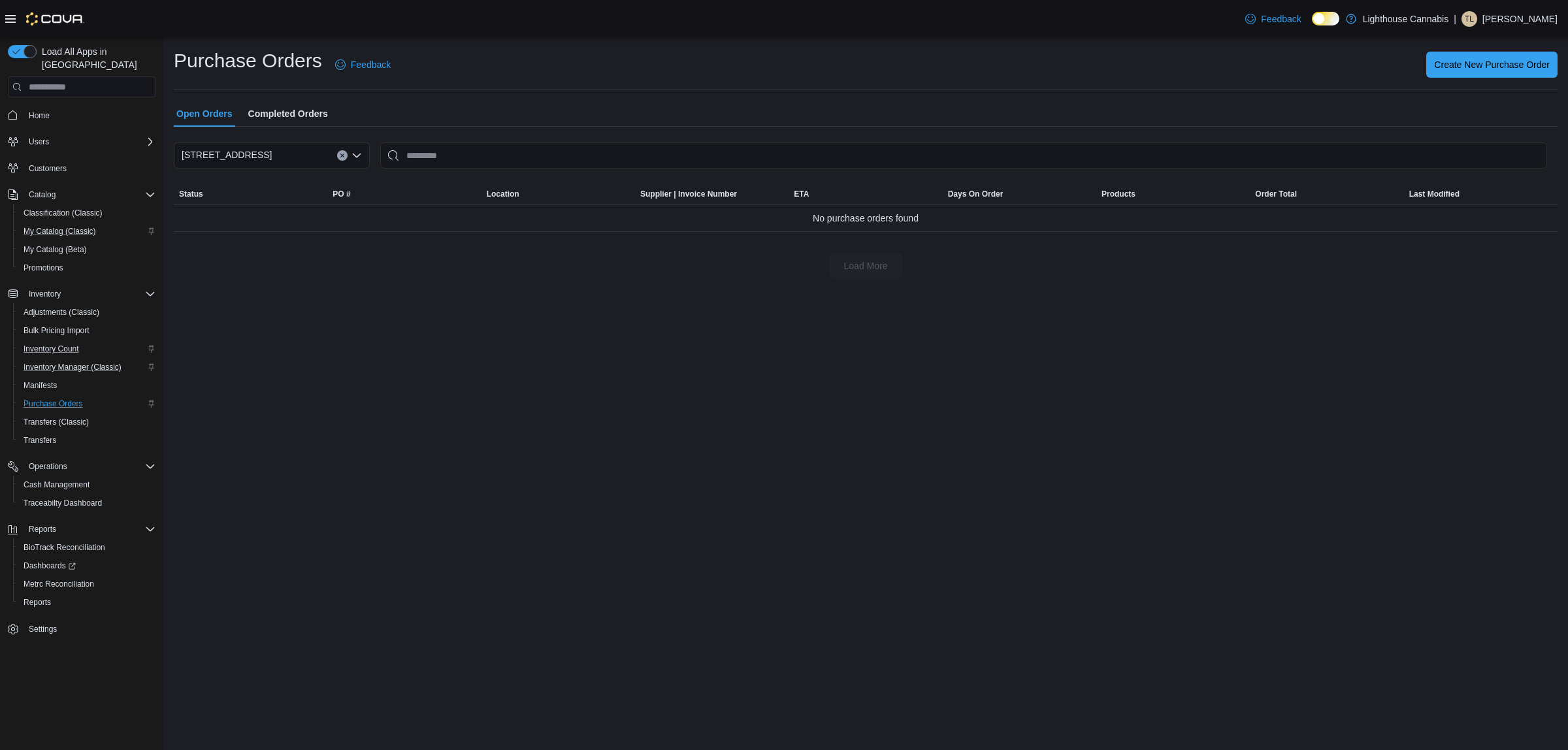
click at [280, 112] on span "Completed Orders" at bounding box center [288, 114] width 80 height 26
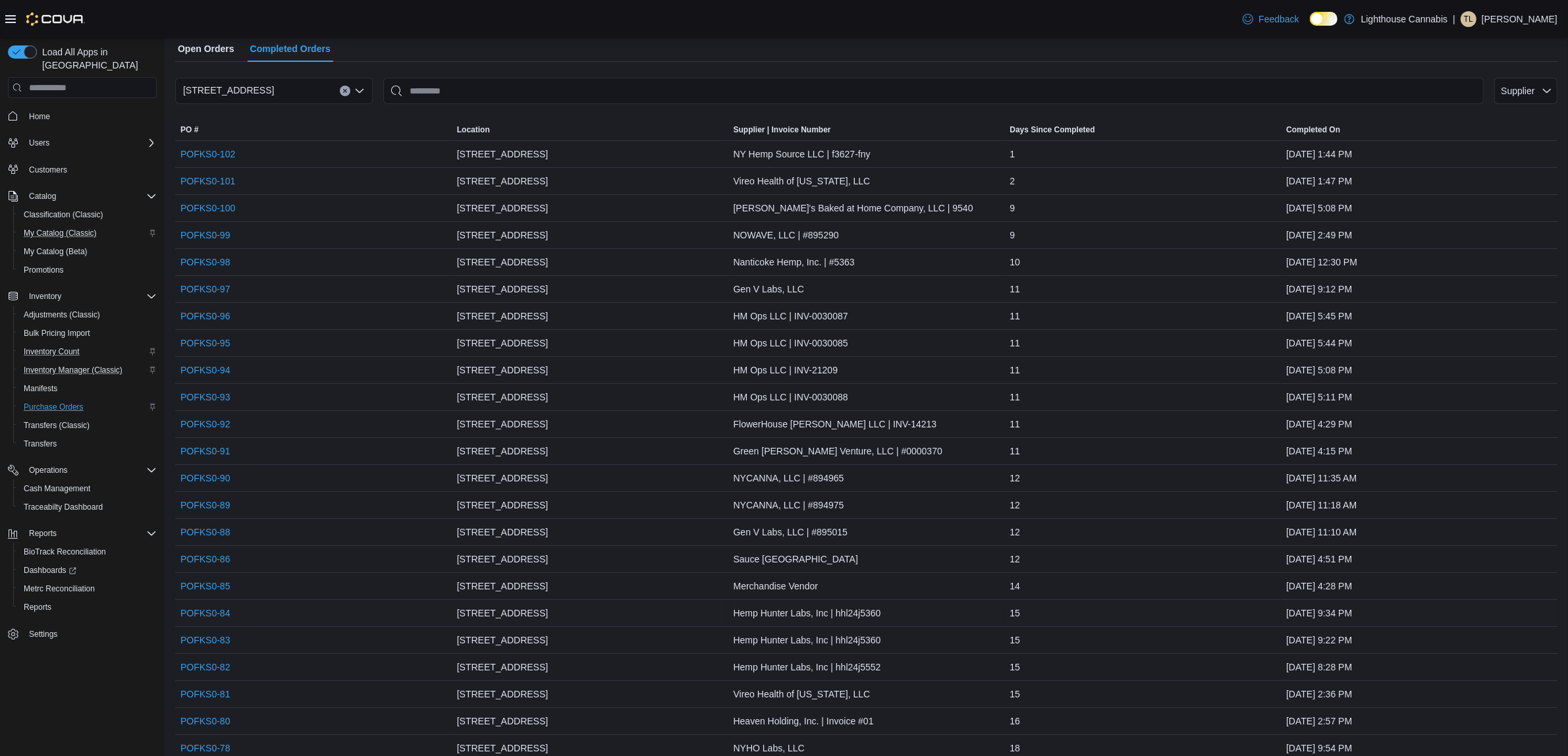
scroll to position [247, 0]
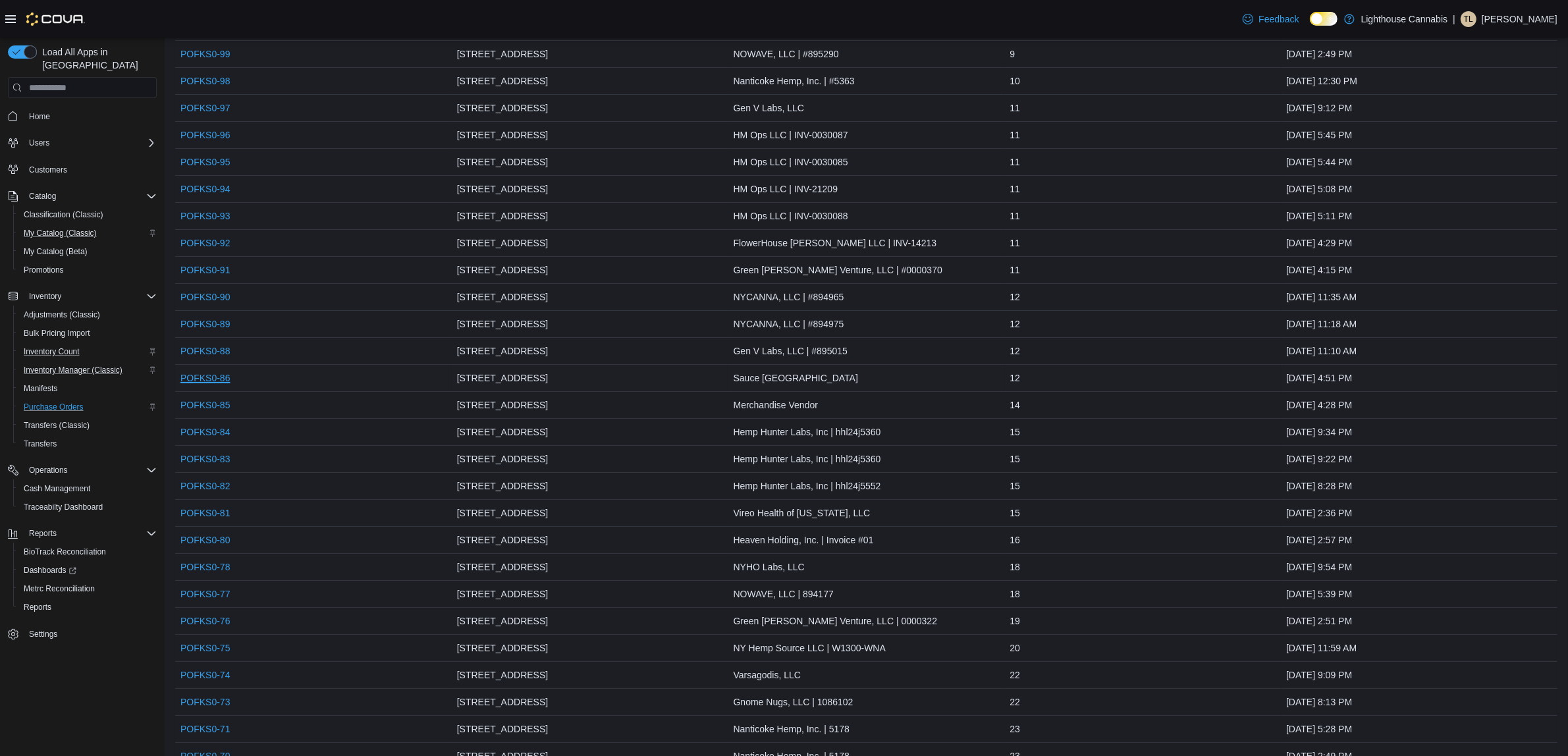
click at [217, 378] on link "POFKS0-86" at bounding box center [205, 378] width 49 height 16
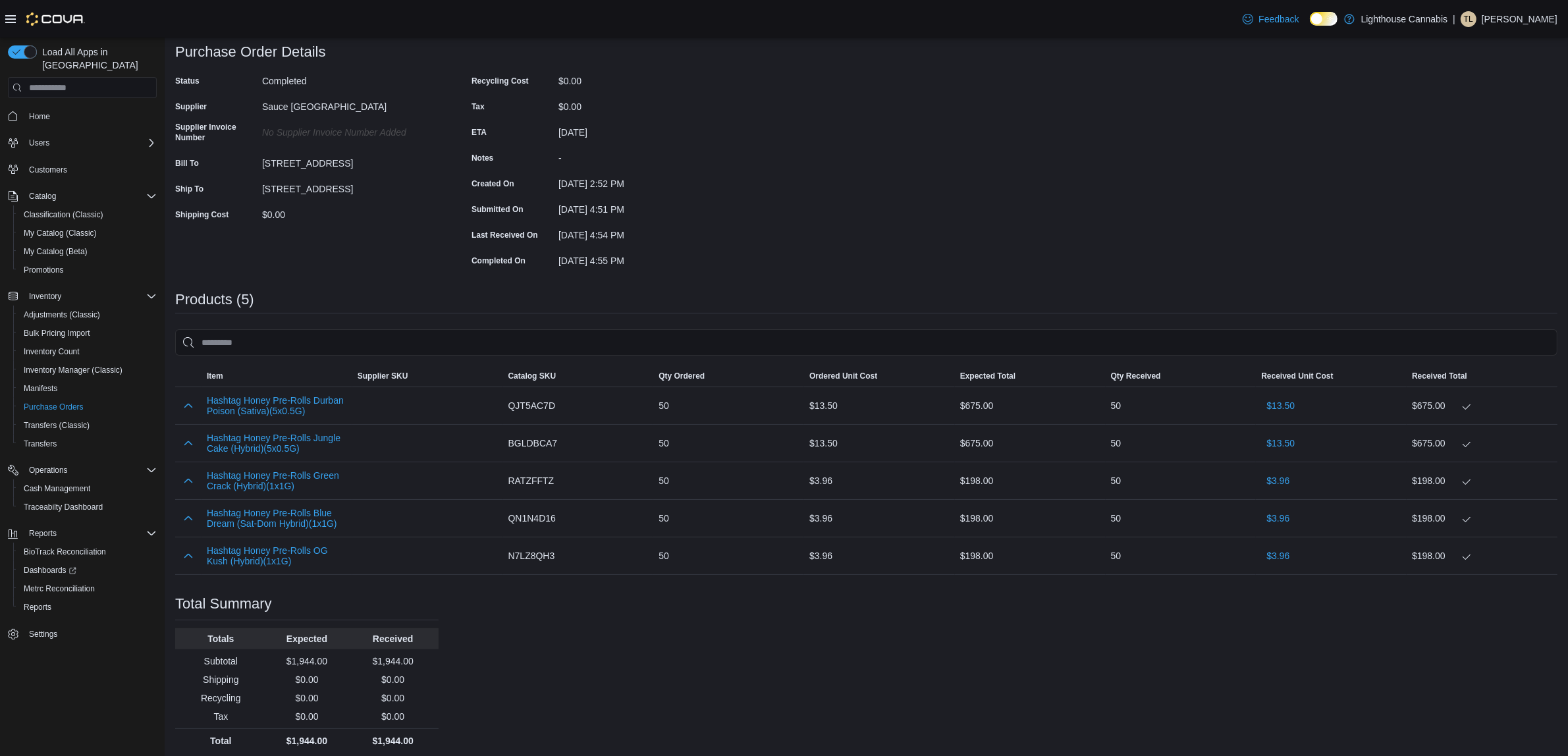
scroll to position [89, 0]
